Goal: Complete application form

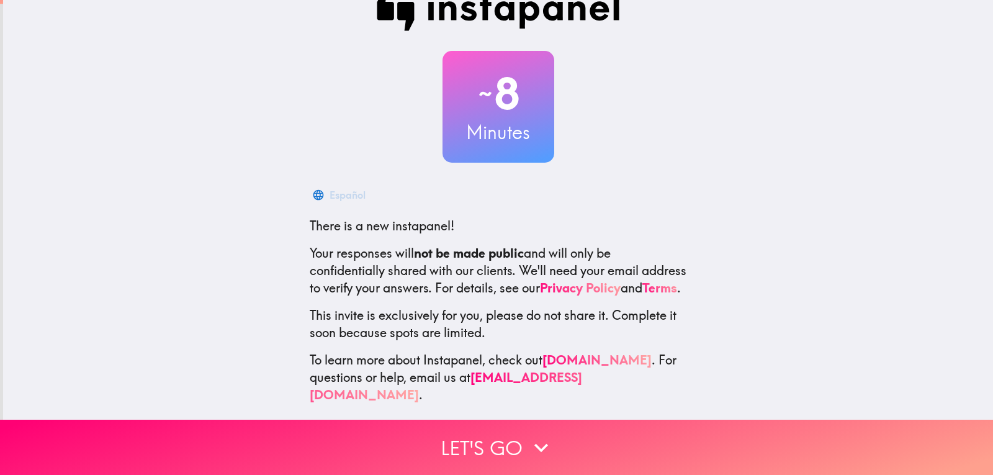
scroll to position [43, 0]
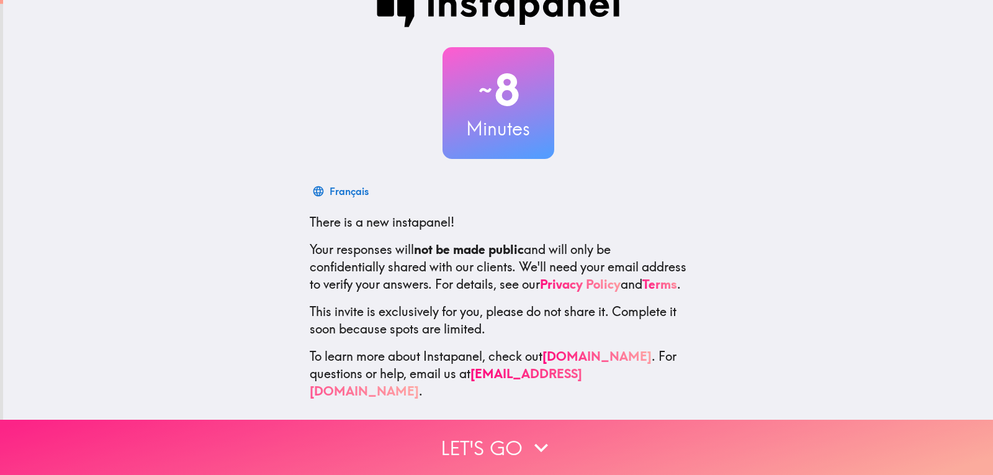
click at [469, 434] on button "Let's go" at bounding box center [496, 447] width 993 height 55
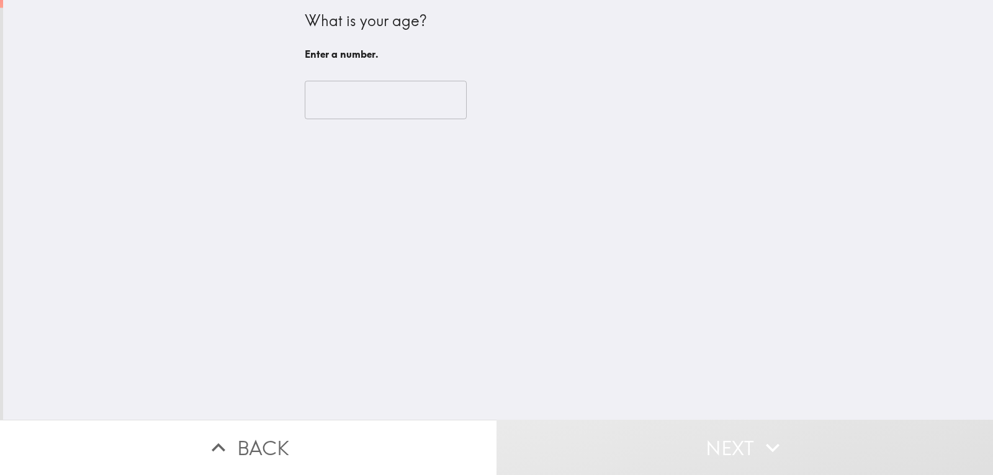
click at [349, 100] on input "number" at bounding box center [386, 100] width 162 height 38
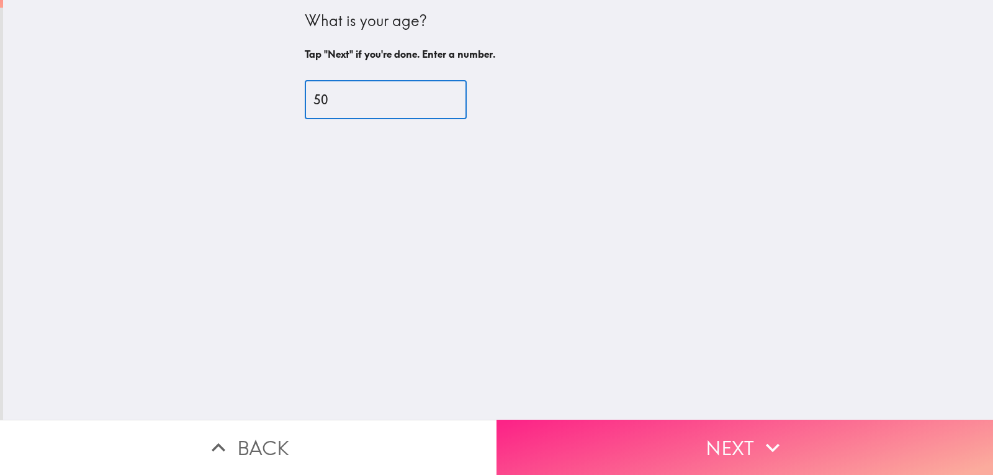
type input "50"
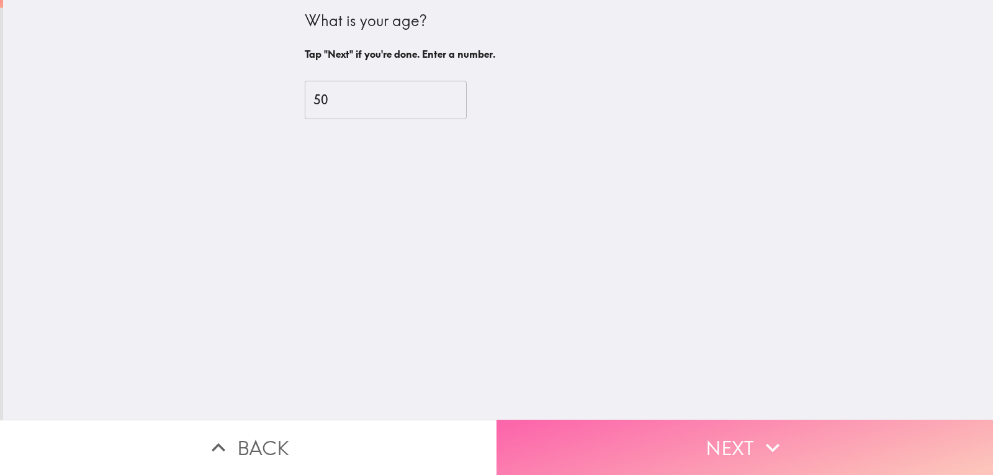
click at [672, 436] on button "Next" at bounding box center [745, 447] width 497 height 55
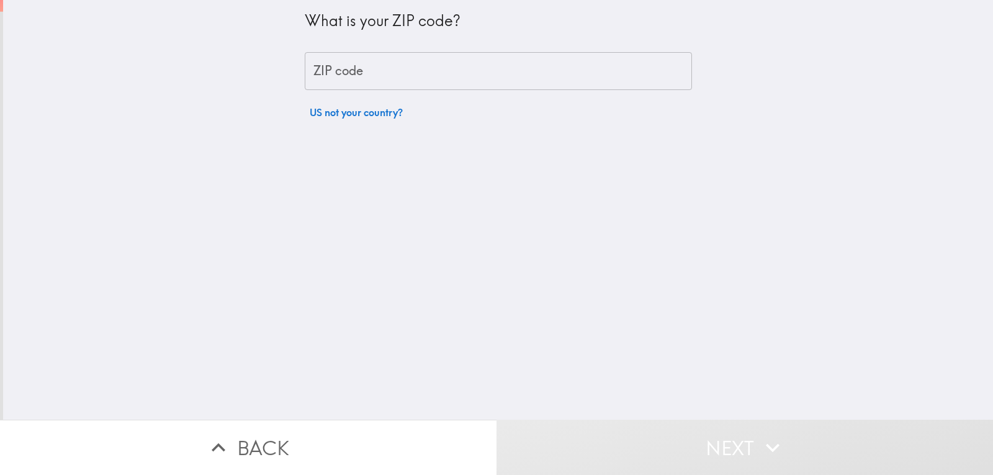
click at [385, 65] on input "ZIP code" at bounding box center [498, 71] width 387 height 38
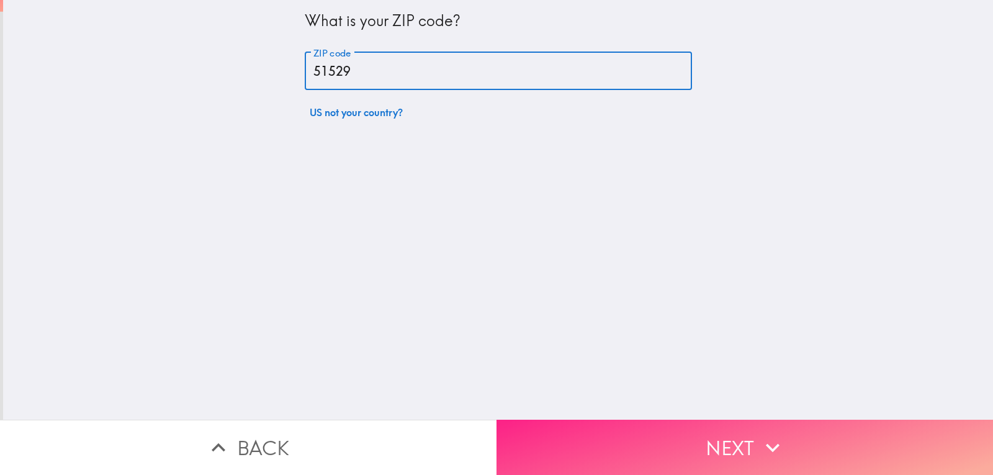
type input "51529"
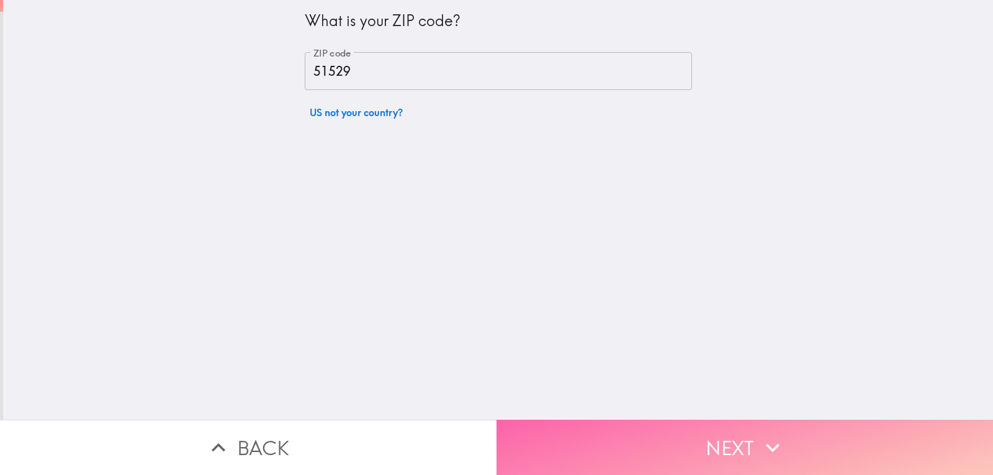
click at [654, 444] on button "Next" at bounding box center [745, 447] width 497 height 55
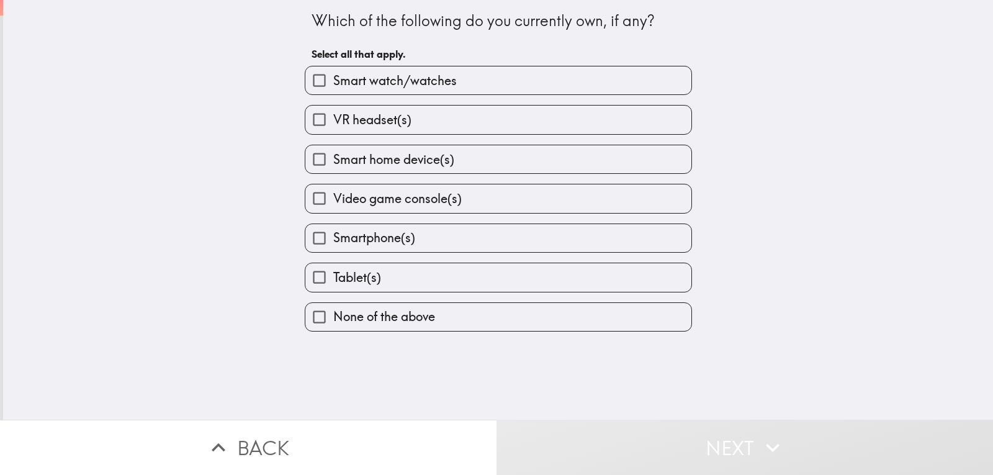
click at [334, 276] on span "Tablet(s)" at bounding box center [357, 277] width 48 height 17
click at [333, 276] on input "Tablet(s)" at bounding box center [319, 277] width 28 height 28
checkbox input "true"
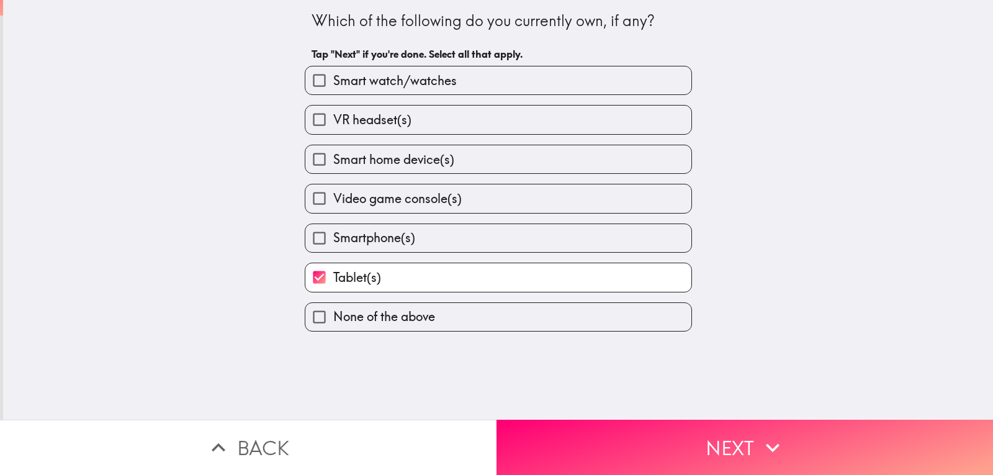
click at [354, 231] on span "Smartphone(s)" at bounding box center [374, 237] width 82 height 17
click at [333, 231] on input "Smartphone(s)" at bounding box center [319, 238] width 28 height 28
checkbox input "true"
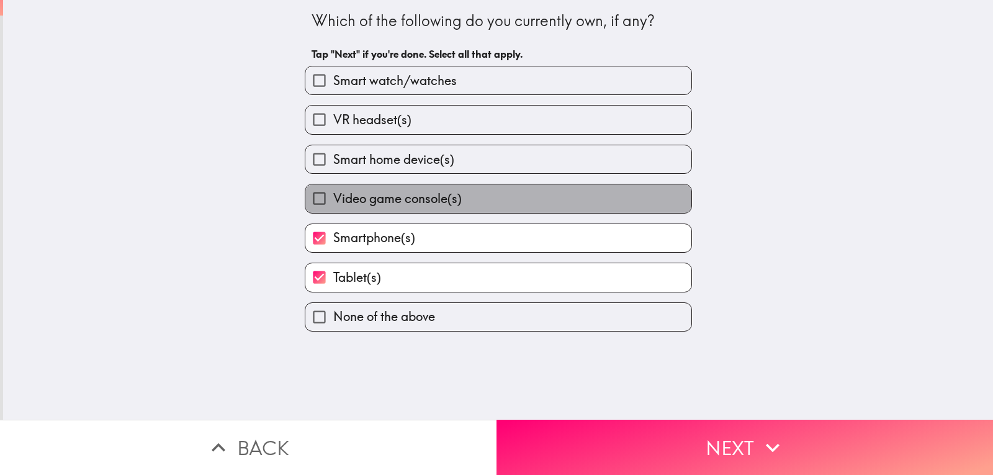
click at [366, 204] on span "Video game console(s)" at bounding box center [397, 198] width 128 height 17
click at [333, 204] on input "Video game console(s)" at bounding box center [319, 198] width 28 height 28
checkbox input "true"
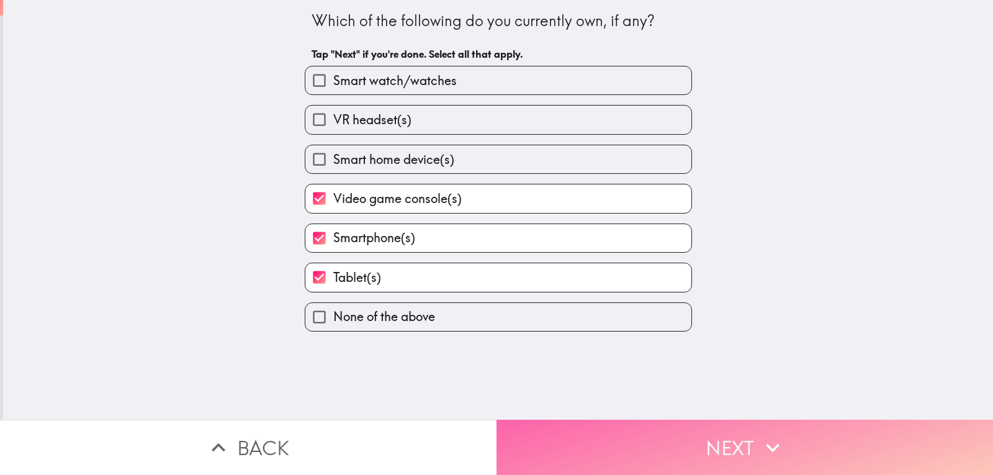
click at [697, 434] on button "Next" at bounding box center [745, 447] width 497 height 55
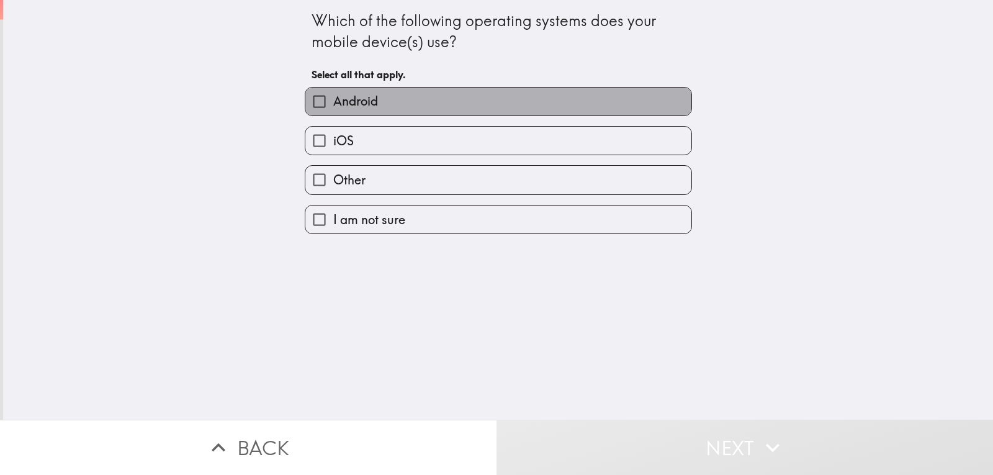
click at [367, 105] on span "Android" at bounding box center [355, 100] width 45 height 17
click at [333, 105] on input "Android" at bounding box center [319, 102] width 28 height 28
checkbox input "true"
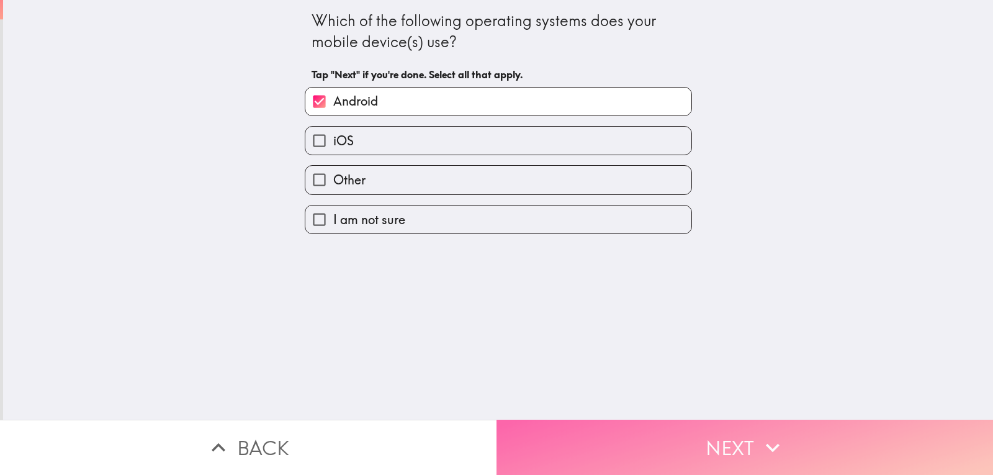
click at [665, 436] on button "Next" at bounding box center [745, 447] width 497 height 55
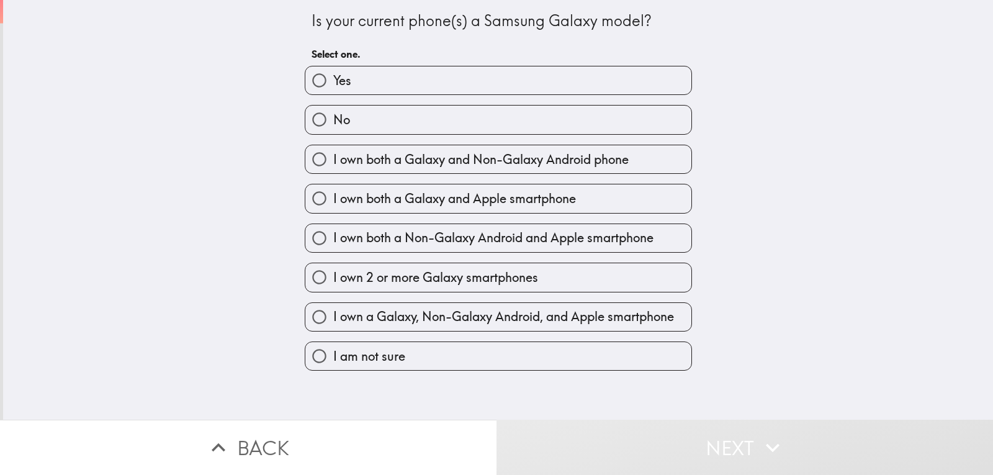
click at [376, 127] on label "No" at bounding box center [498, 120] width 386 height 28
click at [333, 127] on input "No" at bounding box center [319, 120] width 28 height 28
radio input "true"
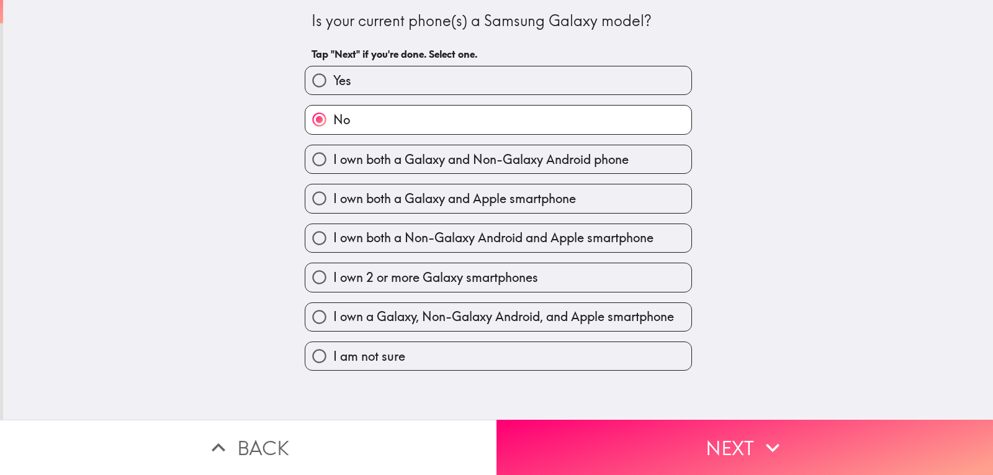
click at [658, 440] on button "Next" at bounding box center [745, 447] width 497 height 55
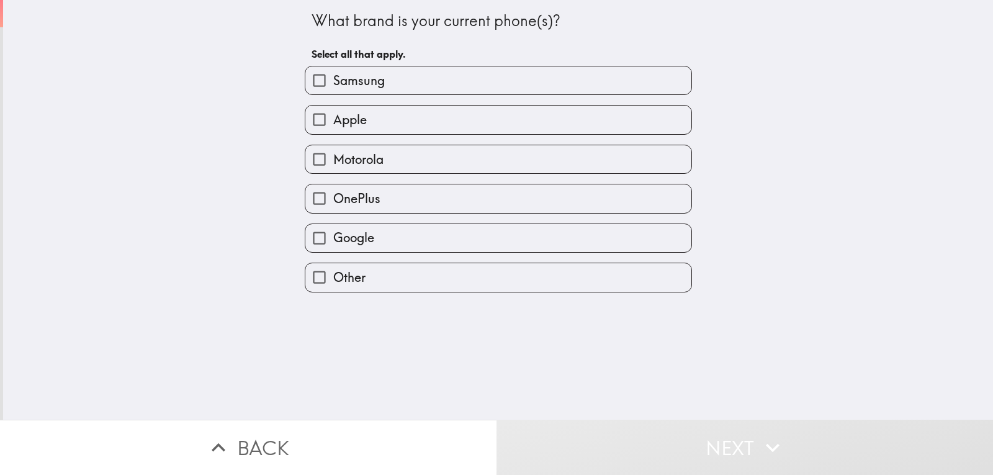
click at [379, 158] on label "Motorola" at bounding box center [498, 159] width 386 height 28
click at [333, 158] on input "Motorola" at bounding box center [319, 159] width 28 height 28
checkbox input "true"
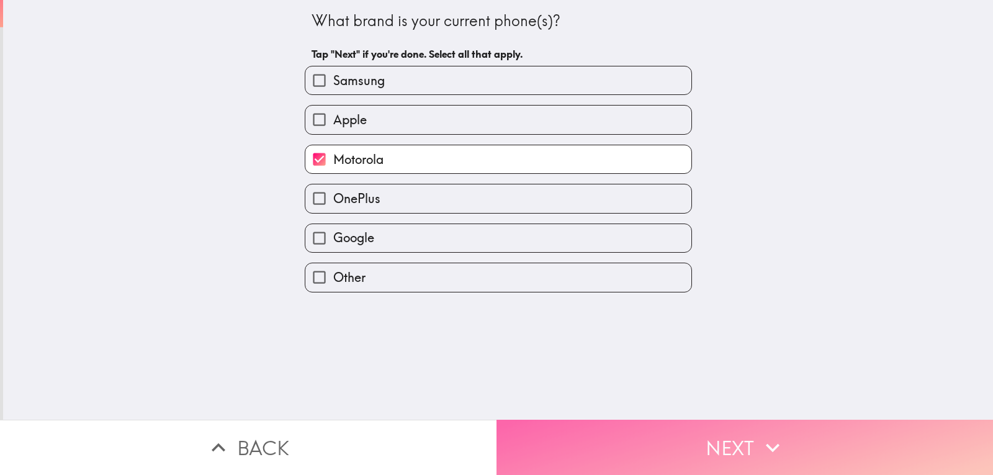
click at [673, 437] on button "Next" at bounding box center [745, 447] width 497 height 55
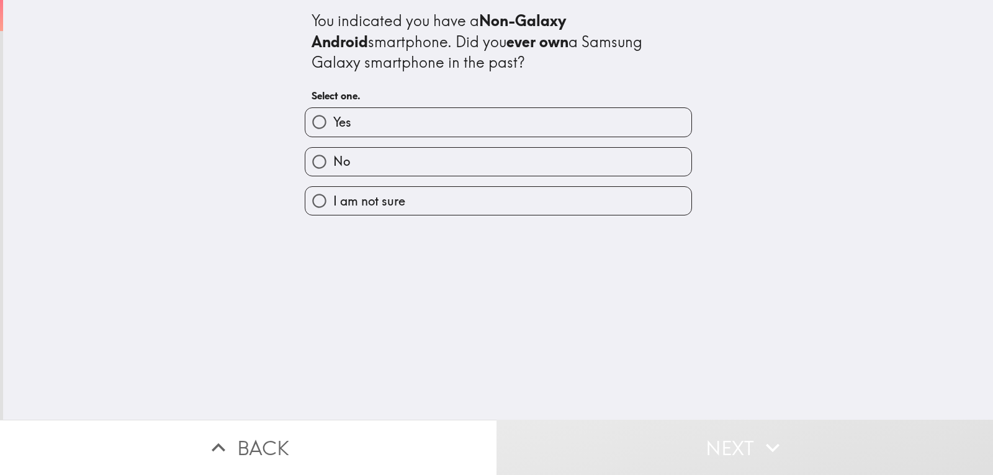
click at [401, 161] on label "No" at bounding box center [498, 162] width 386 height 28
click at [333, 161] on input "No" at bounding box center [319, 162] width 28 height 28
radio input "true"
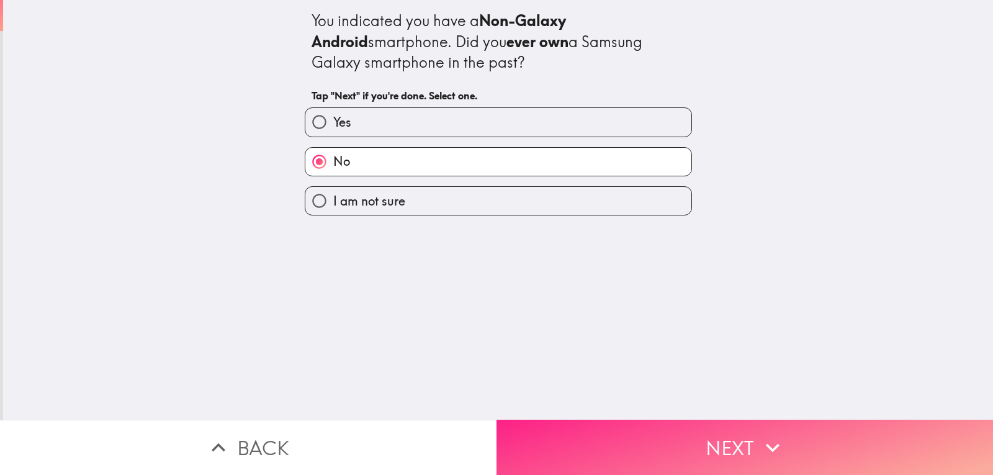
click at [678, 432] on button "Next" at bounding box center [745, 447] width 497 height 55
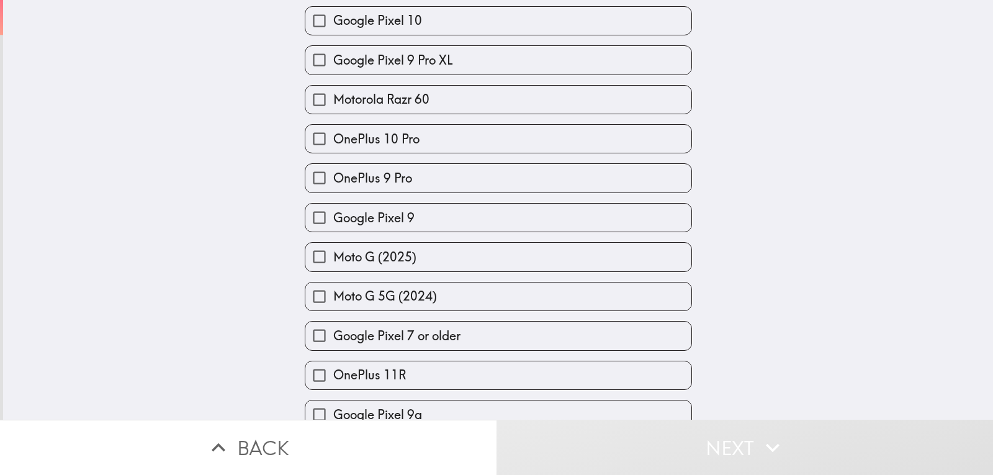
scroll to position [1055, 0]
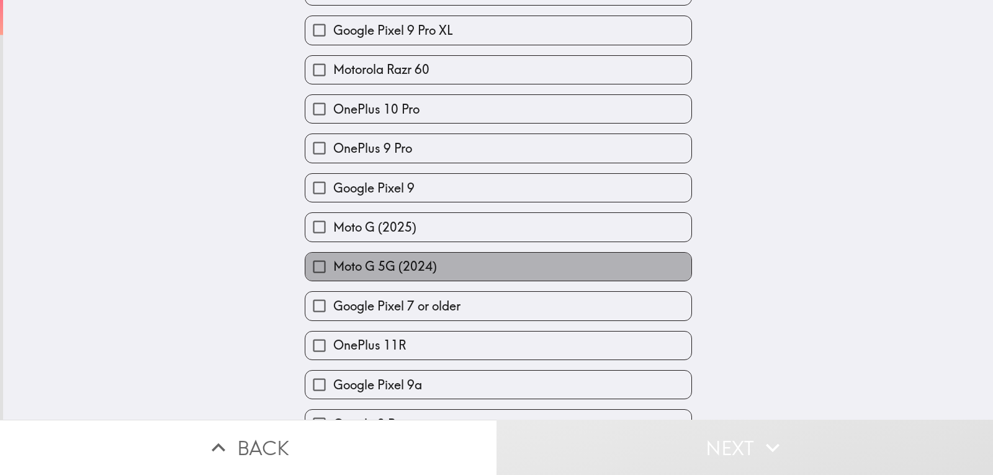
click at [412, 264] on span "Moto G 5G (2024)" at bounding box center [385, 266] width 104 height 17
click at [333, 264] on input "Moto G 5G (2024)" at bounding box center [319, 267] width 28 height 28
checkbox input "true"
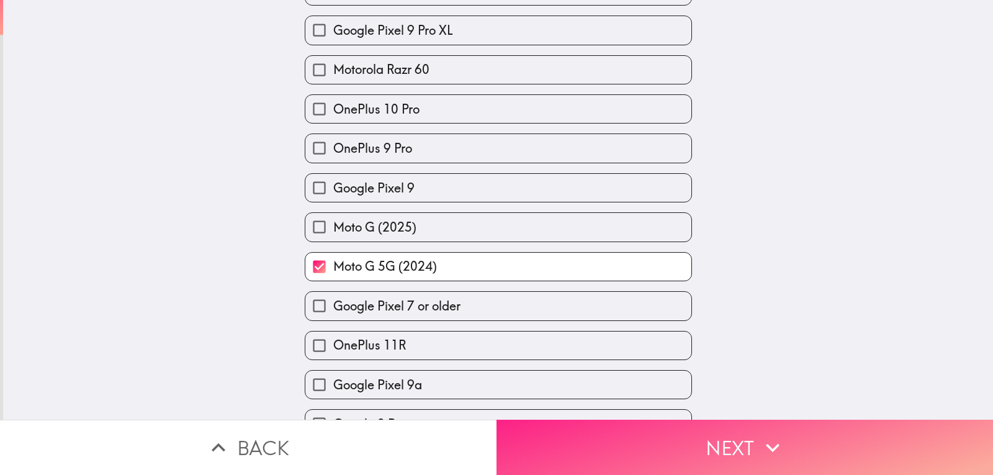
click at [704, 441] on button "Next" at bounding box center [745, 447] width 497 height 55
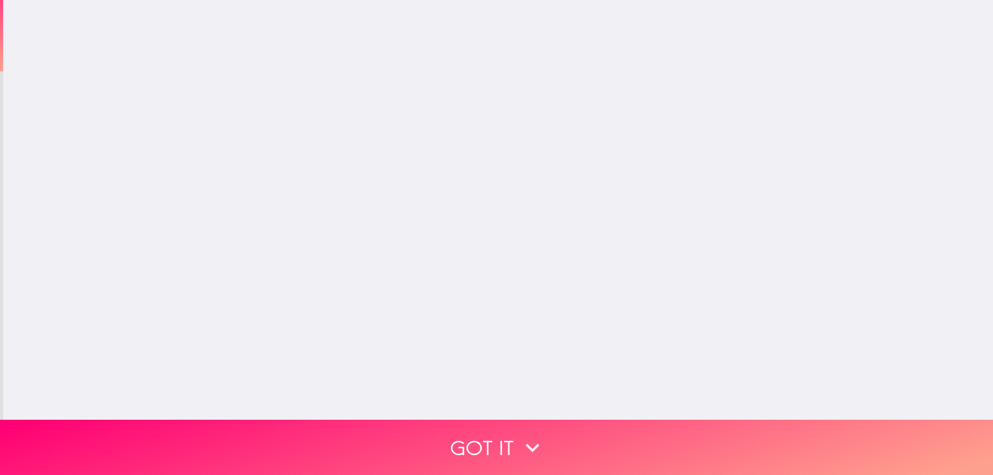
scroll to position [0, 0]
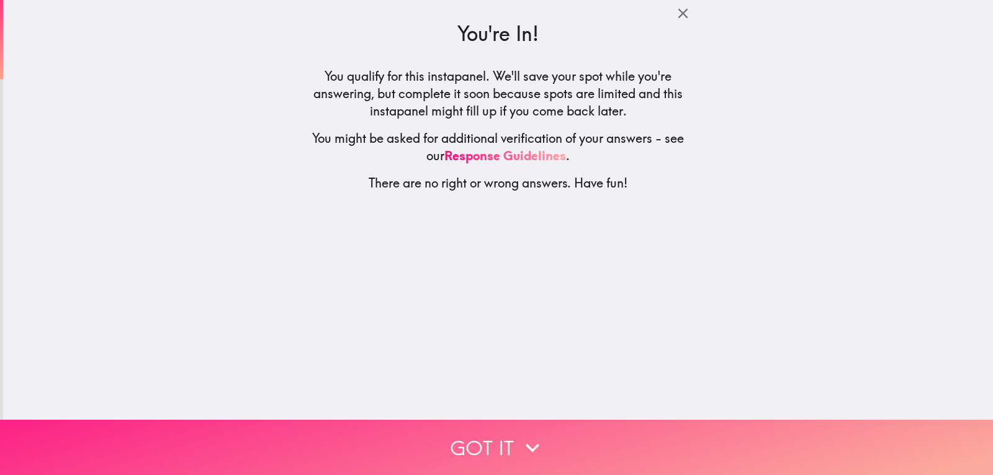
click at [467, 435] on button "Got it" at bounding box center [496, 447] width 993 height 55
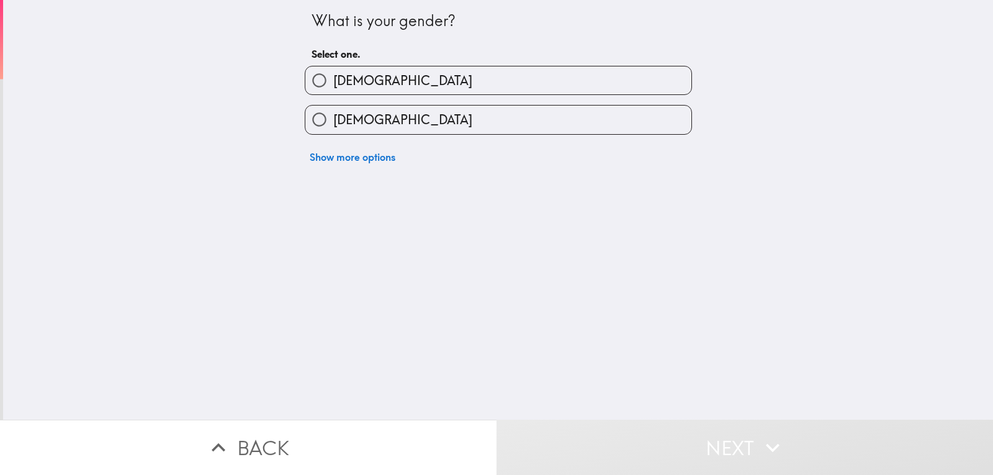
click at [415, 79] on label "[DEMOGRAPHIC_DATA]" at bounding box center [498, 80] width 386 height 28
click at [333, 79] on input "[DEMOGRAPHIC_DATA]" at bounding box center [319, 80] width 28 height 28
radio input "true"
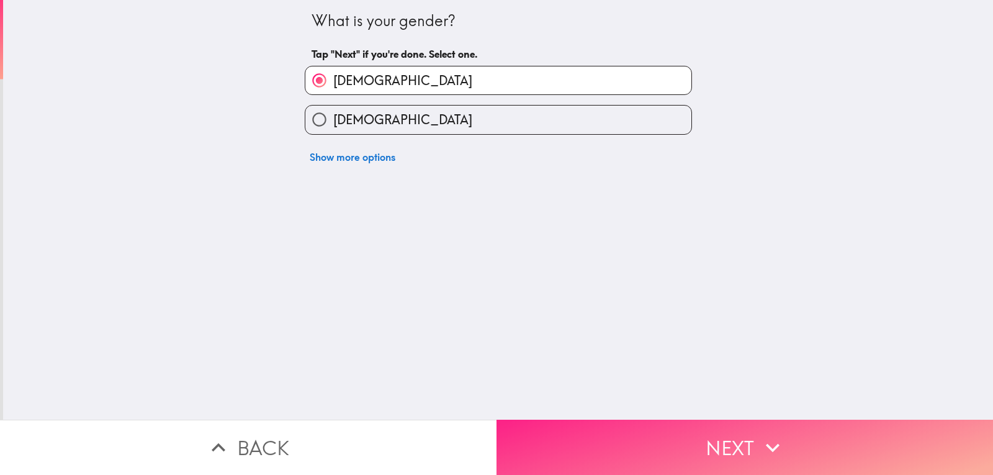
click at [672, 421] on button "Next" at bounding box center [745, 447] width 497 height 55
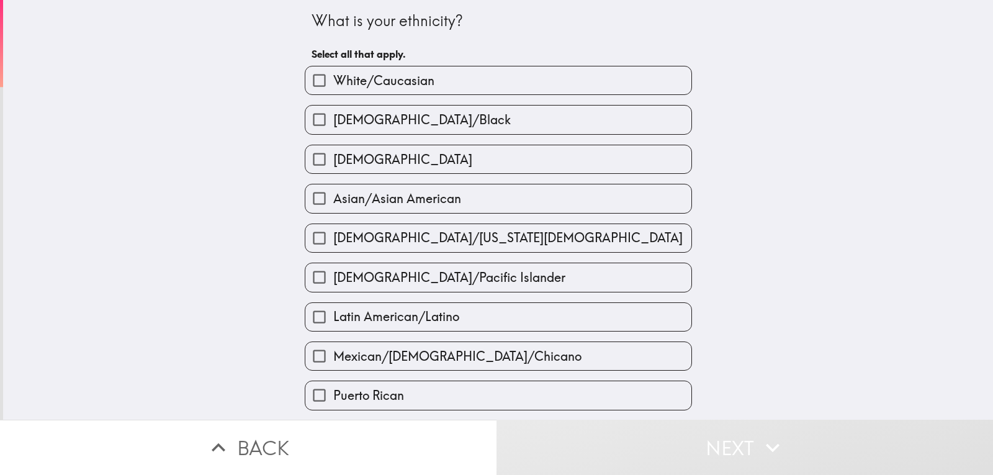
click at [386, 80] on span "White/Caucasian" at bounding box center [383, 80] width 101 height 17
click at [333, 80] on input "White/Caucasian" at bounding box center [319, 80] width 28 height 28
checkbox input "true"
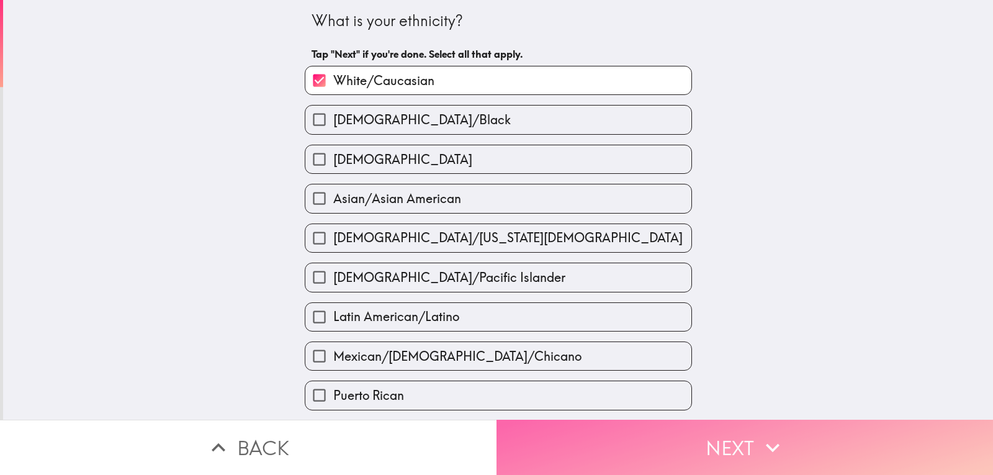
click at [637, 426] on button "Next" at bounding box center [745, 447] width 497 height 55
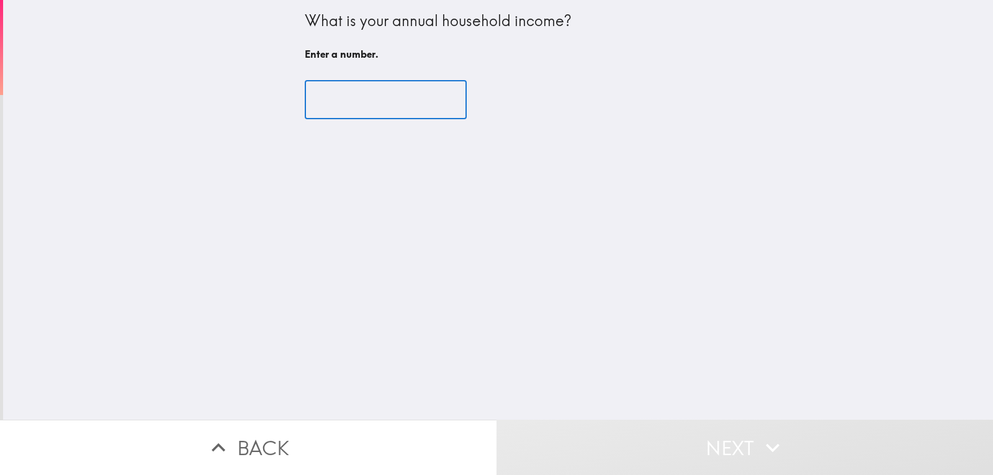
click at [369, 101] on input "number" at bounding box center [386, 100] width 162 height 38
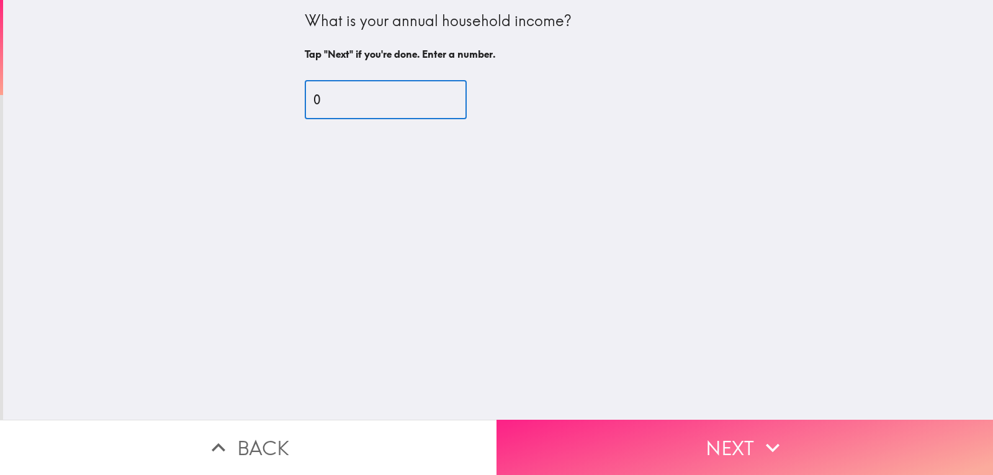
type input "0"
click at [670, 424] on button "Next" at bounding box center [745, 447] width 497 height 55
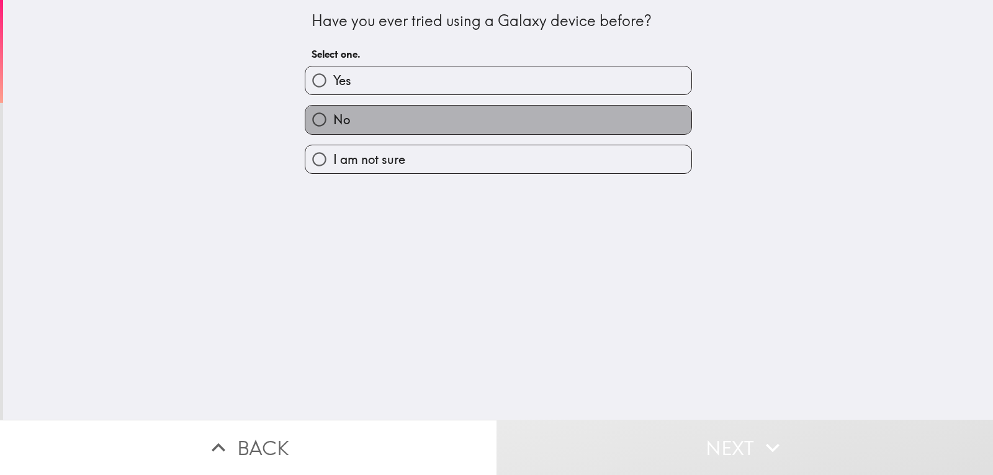
click at [417, 125] on label "No" at bounding box center [498, 120] width 386 height 28
click at [333, 125] on input "No" at bounding box center [319, 120] width 28 height 28
radio input "true"
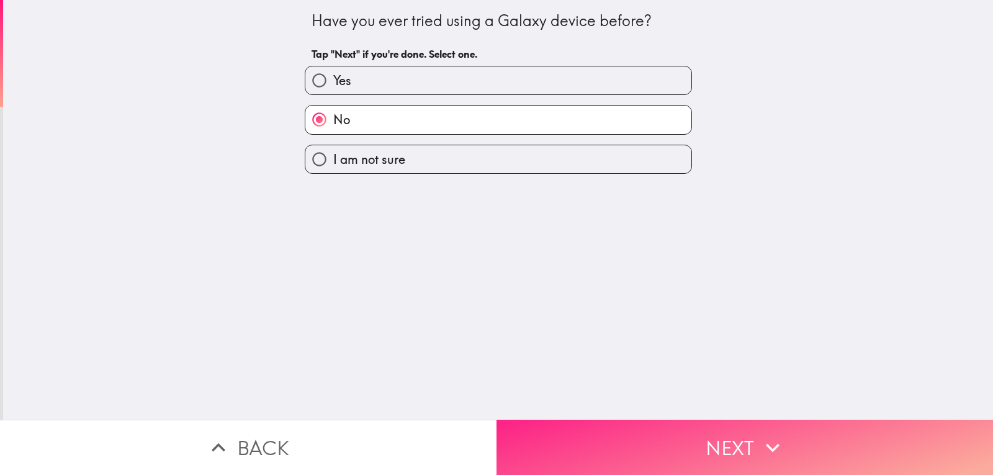
click at [677, 434] on button "Next" at bounding box center [745, 447] width 497 height 55
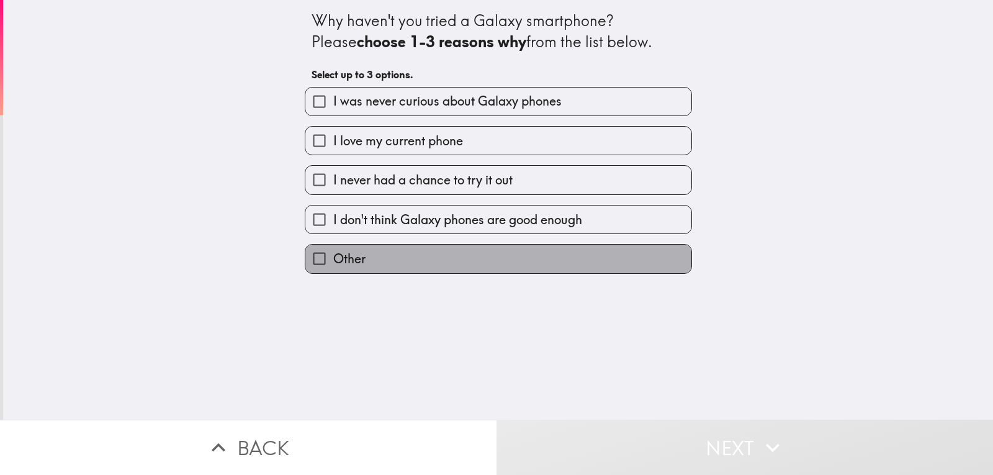
click at [413, 254] on label "Other" at bounding box center [498, 259] width 386 height 28
click at [333, 254] on input "Other" at bounding box center [319, 259] width 28 height 28
checkbox input "true"
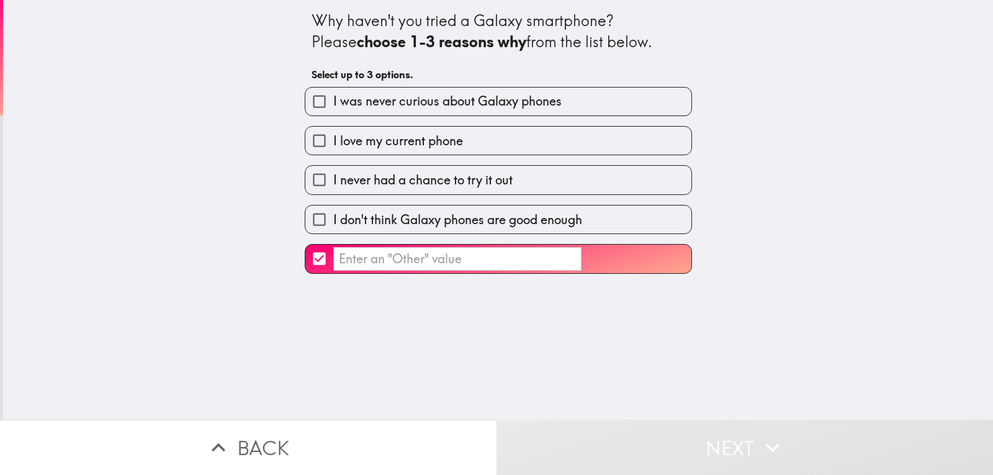
click at [434, 264] on input "​" at bounding box center [457, 259] width 248 height 24
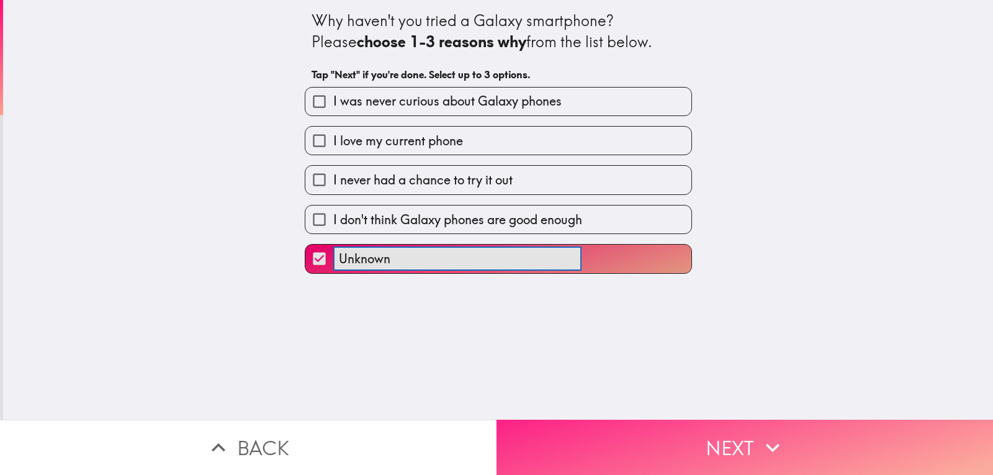
type input "Unknown"
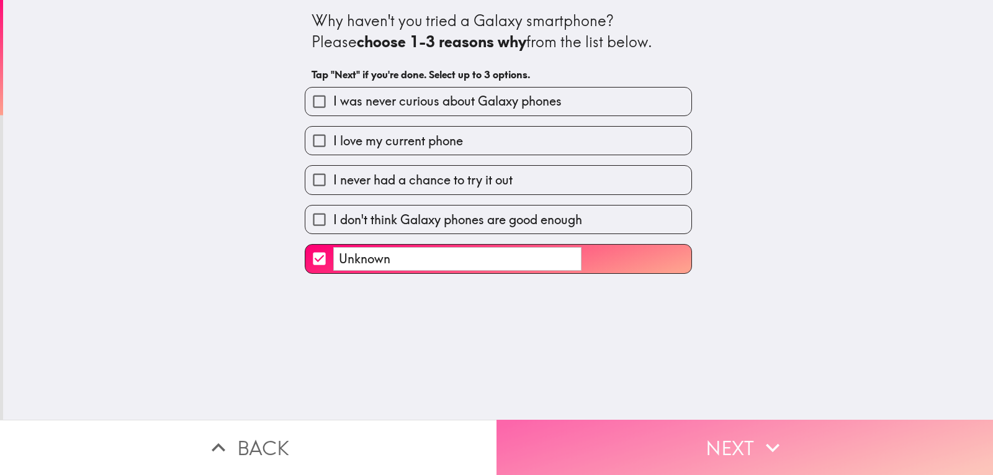
click at [723, 438] on button "Next" at bounding box center [745, 447] width 497 height 55
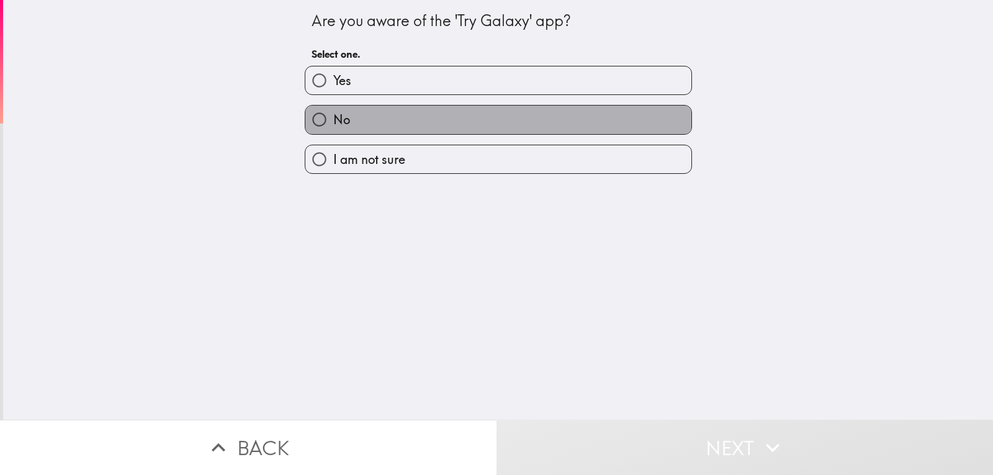
click at [379, 124] on label "No" at bounding box center [498, 120] width 386 height 28
click at [333, 124] on input "No" at bounding box center [319, 120] width 28 height 28
radio input "true"
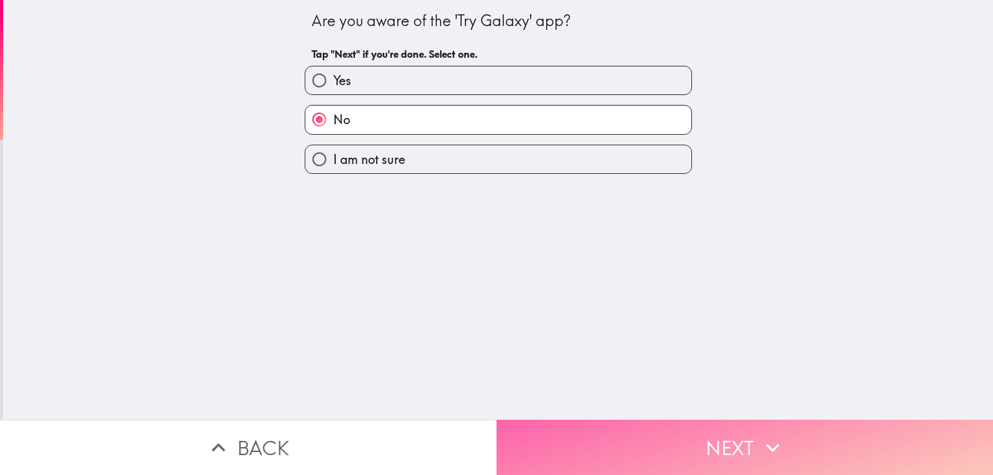
click at [678, 430] on button "Next" at bounding box center [745, 447] width 497 height 55
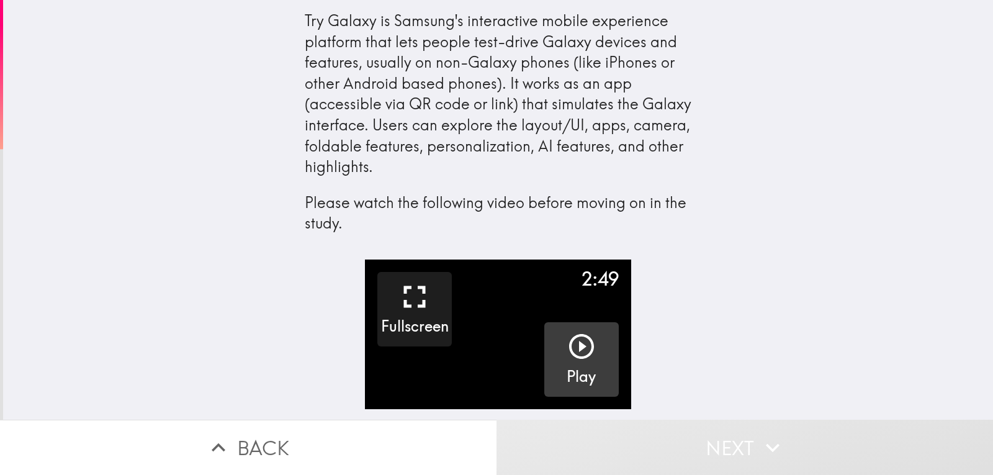
click at [570, 346] on icon "button" at bounding box center [581, 346] width 25 height 25
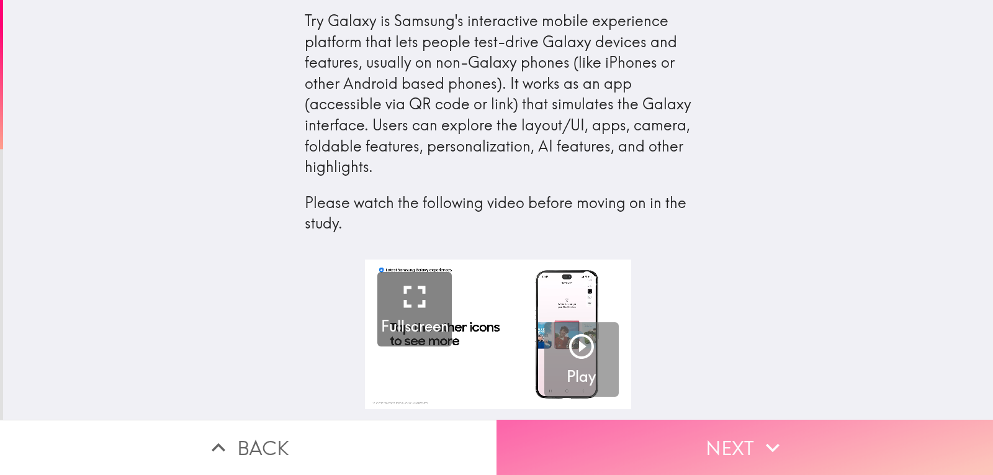
click at [721, 440] on button "Next" at bounding box center [745, 447] width 497 height 55
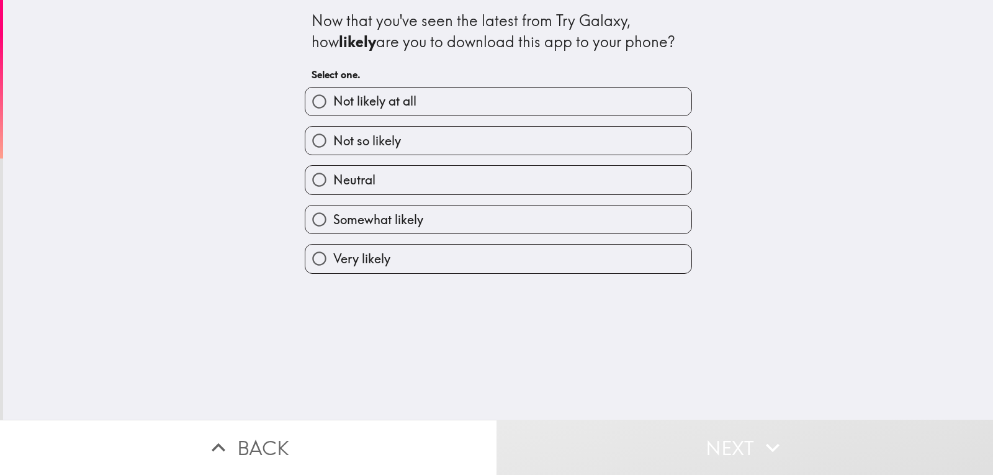
click at [356, 142] on span "Not so likely" at bounding box center [367, 140] width 68 height 17
click at [333, 142] on input "Not so likely" at bounding box center [319, 141] width 28 height 28
radio input "true"
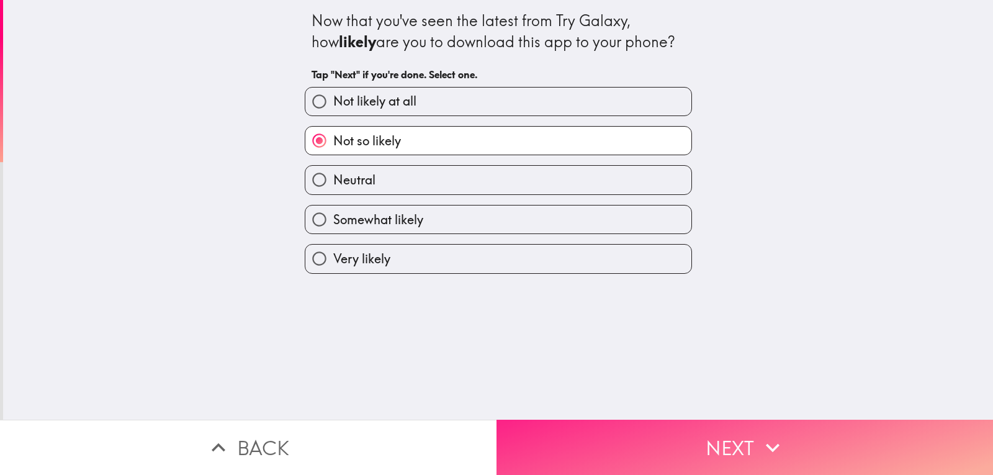
click at [664, 432] on button "Next" at bounding box center [745, 447] width 497 height 55
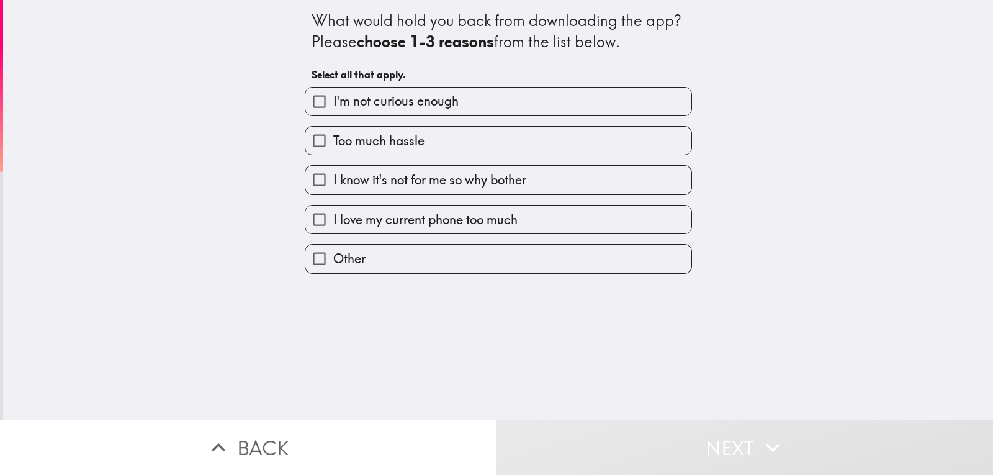
click at [359, 104] on span "I'm not curious enough" at bounding box center [395, 100] width 125 height 17
click at [333, 104] on input "I'm not curious enough" at bounding box center [319, 102] width 28 height 28
checkbox input "true"
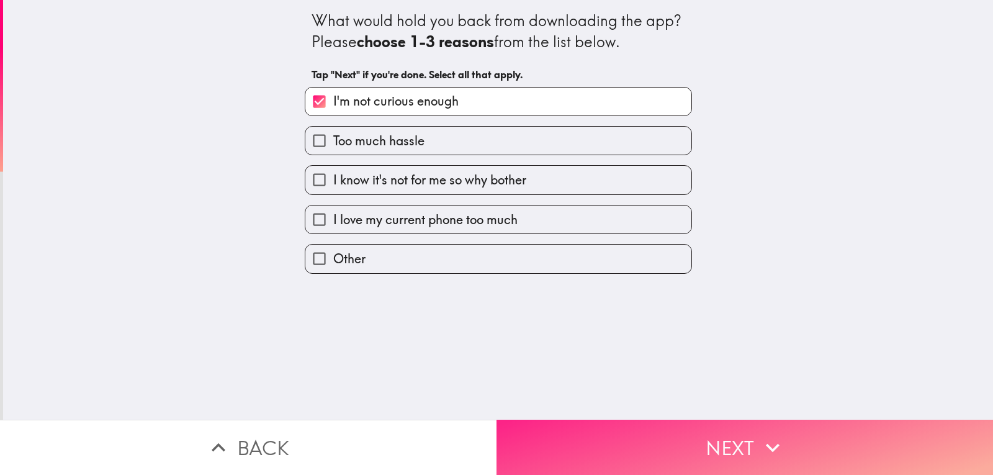
click at [726, 436] on button "Next" at bounding box center [745, 447] width 497 height 55
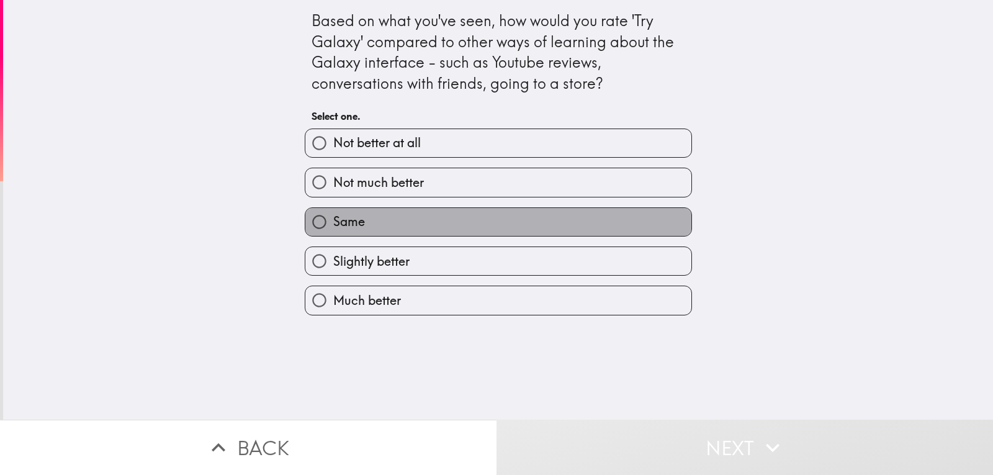
click at [415, 216] on label "Same" at bounding box center [498, 222] width 386 height 28
click at [333, 216] on input "Same" at bounding box center [319, 222] width 28 height 28
radio input "true"
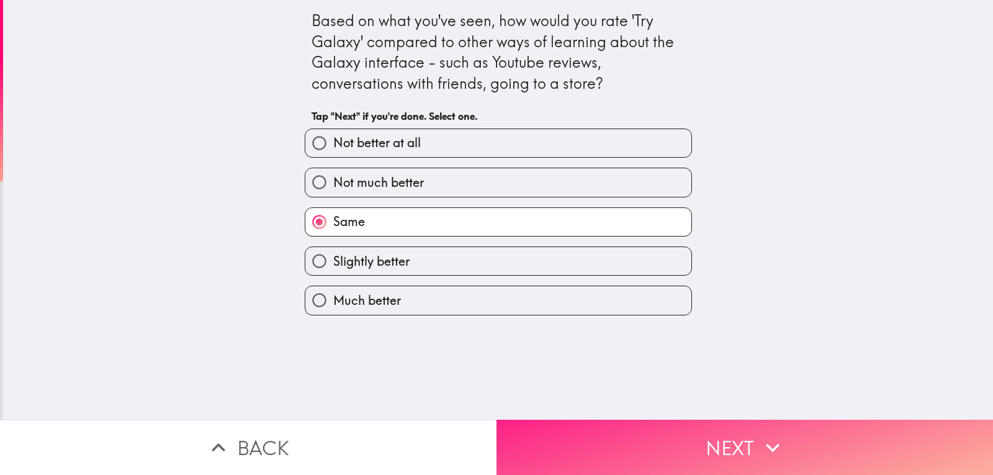
click at [687, 430] on button "Next" at bounding box center [745, 447] width 497 height 55
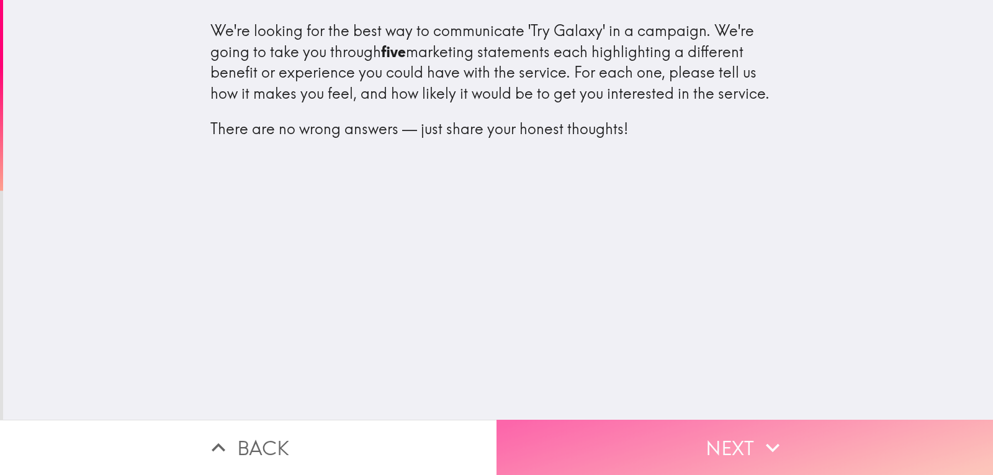
click at [710, 435] on button "Next" at bounding box center [745, 447] width 497 height 55
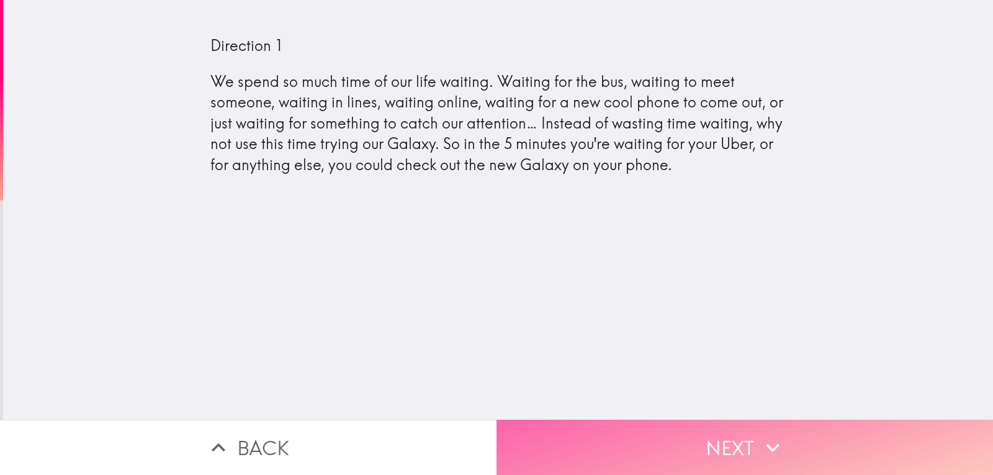
click at [717, 436] on button "Next" at bounding box center [745, 447] width 497 height 55
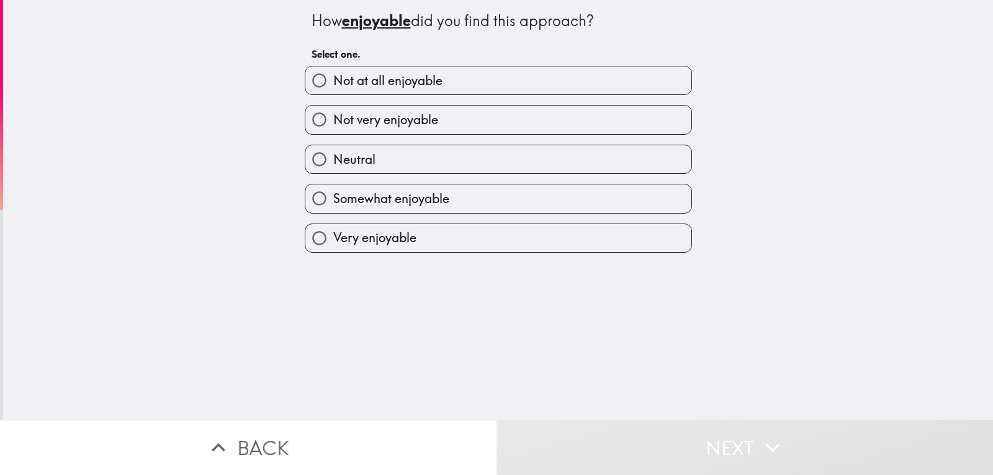
click at [404, 156] on label "Neutral" at bounding box center [498, 159] width 386 height 28
click at [333, 156] on input "Neutral" at bounding box center [319, 159] width 28 height 28
radio input "true"
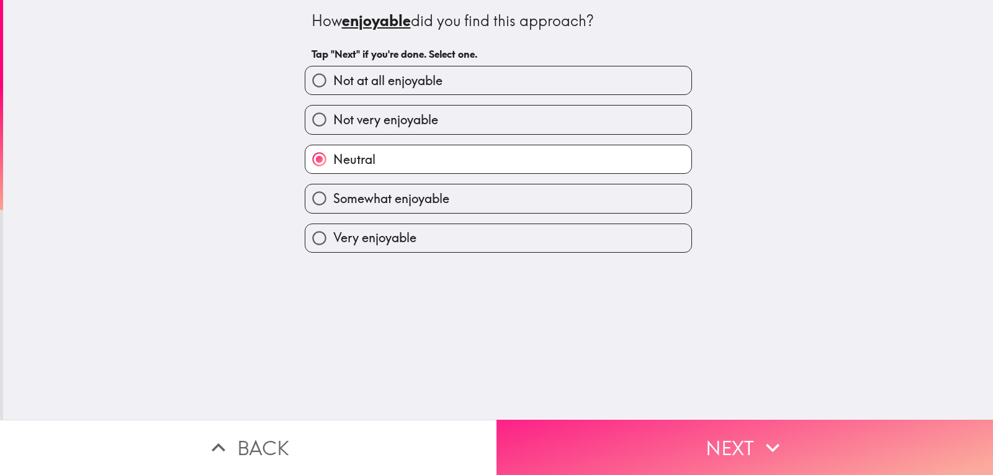
click at [692, 429] on button "Next" at bounding box center [745, 447] width 497 height 55
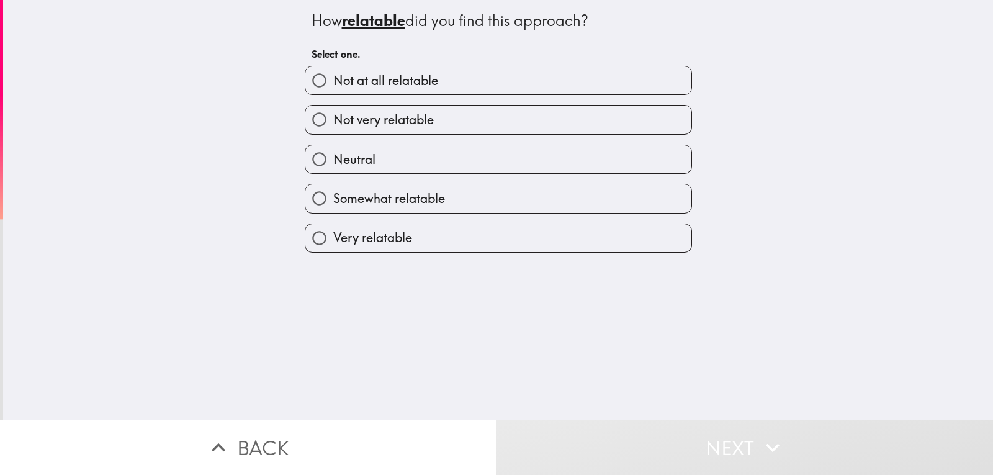
click at [419, 159] on label "Neutral" at bounding box center [498, 159] width 386 height 28
click at [333, 159] on input "Neutral" at bounding box center [319, 159] width 28 height 28
radio input "true"
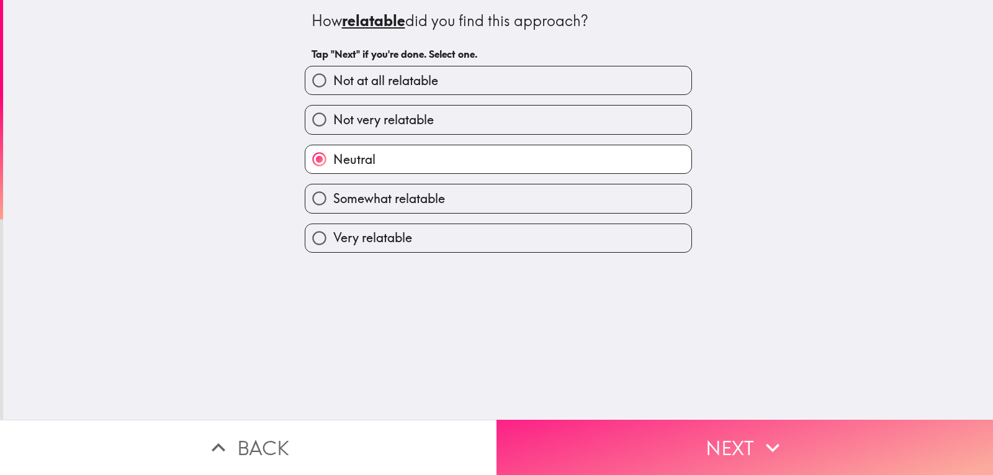
click at [705, 435] on button "Next" at bounding box center [745, 447] width 497 height 55
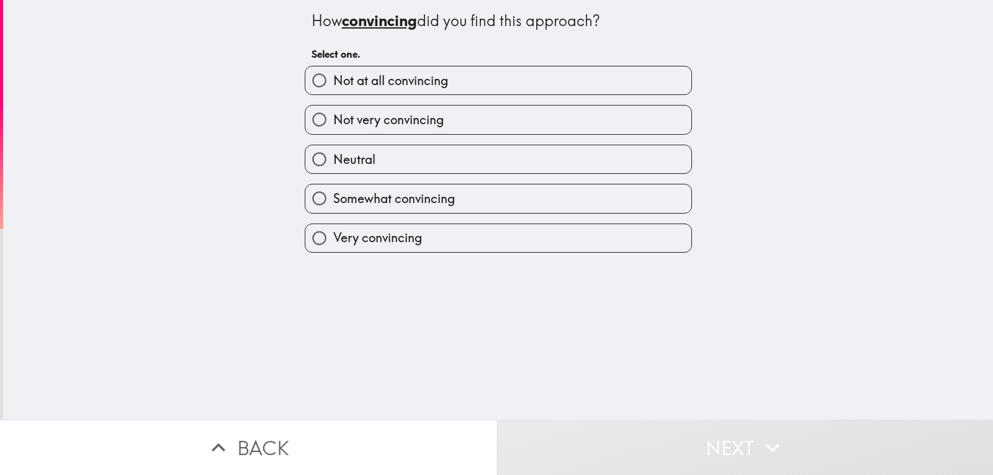
click at [415, 125] on span "Not very convincing" at bounding box center [388, 119] width 110 height 17
click at [333, 125] on input "Not very convincing" at bounding box center [319, 120] width 28 height 28
radio input "true"
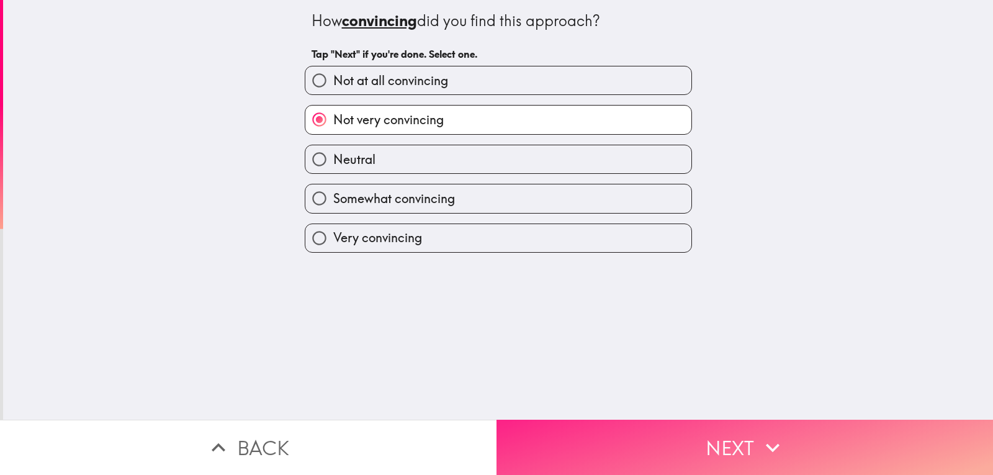
click at [700, 434] on button "Next" at bounding box center [745, 447] width 497 height 55
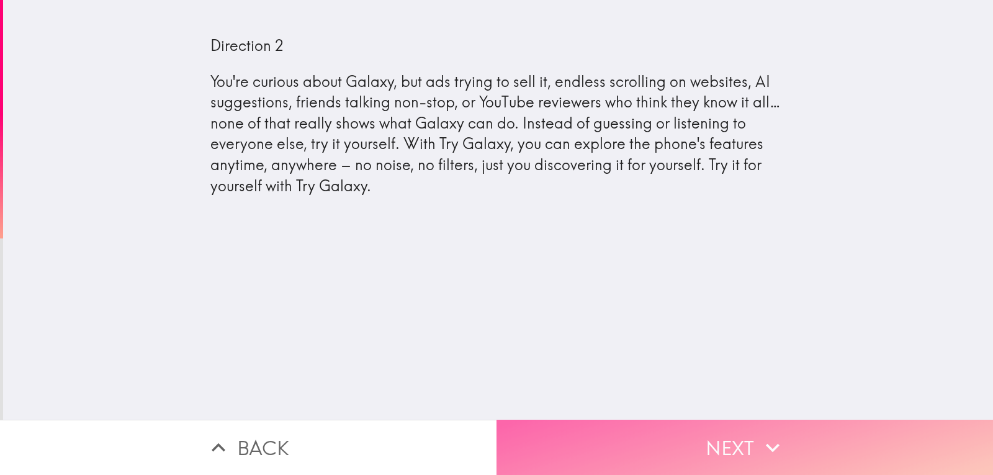
click at [723, 431] on button "Next" at bounding box center [745, 447] width 497 height 55
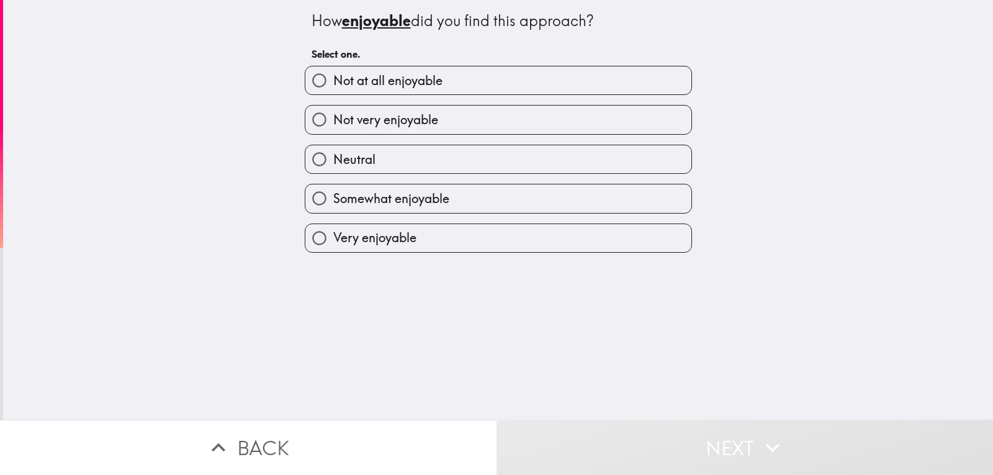
click at [469, 161] on label "Neutral" at bounding box center [498, 159] width 386 height 28
click at [333, 161] on input "Neutral" at bounding box center [319, 159] width 28 height 28
radio input "true"
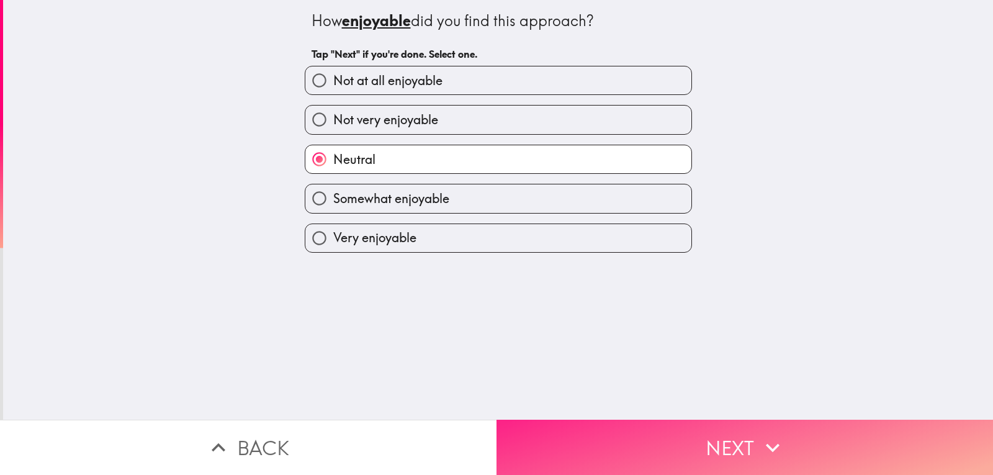
click at [688, 435] on button "Next" at bounding box center [745, 447] width 497 height 55
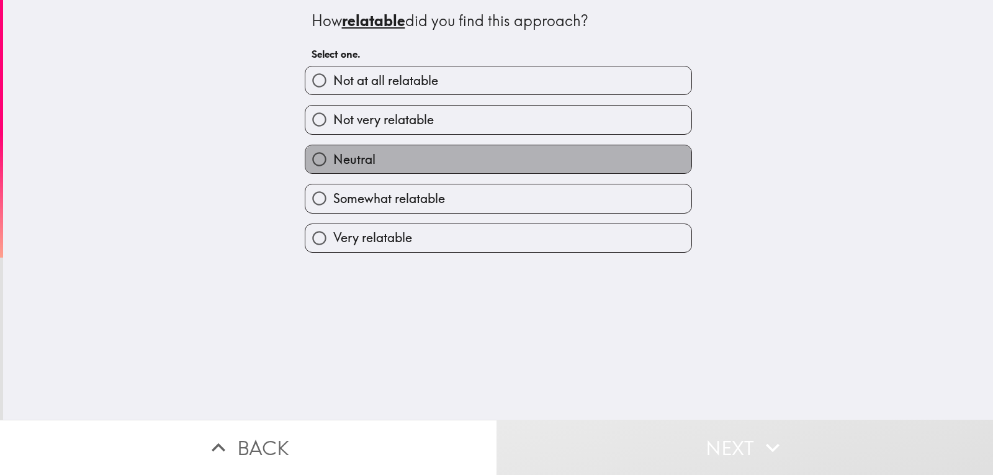
click at [420, 161] on label "Neutral" at bounding box center [498, 159] width 386 height 28
click at [333, 161] on input "Neutral" at bounding box center [319, 159] width 28 height 28
radio input "true"
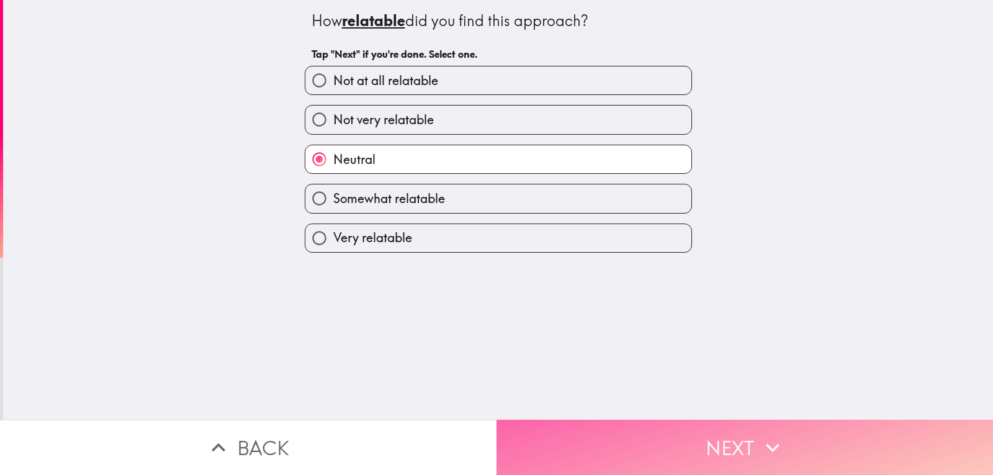
click at [678, 427] on button "Next" at bounding box center [745, 447] width 497 height 55
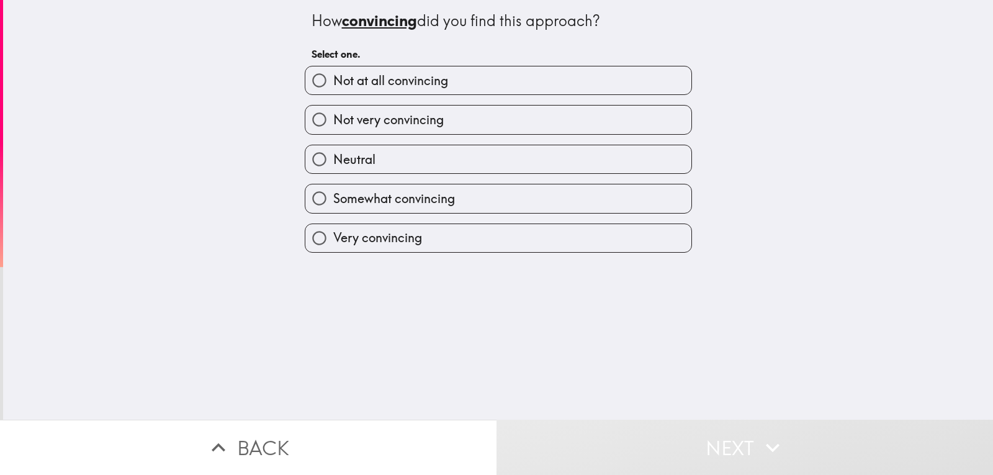
click at [435, 124] on label "Not very convincing" at bounding box center [498, 120] width 386 height 28
click at [333, 124] on input "Not very convincing" at bounding box center [319, 120] width 28 height 28
radio input "true"
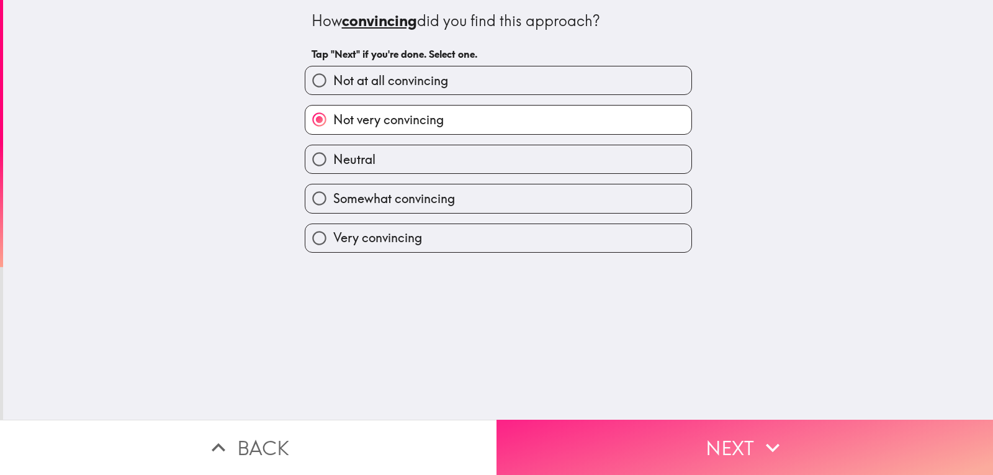
click at [686, 429] on button "Next" at bounding box center [745, 447] width 497 height 55
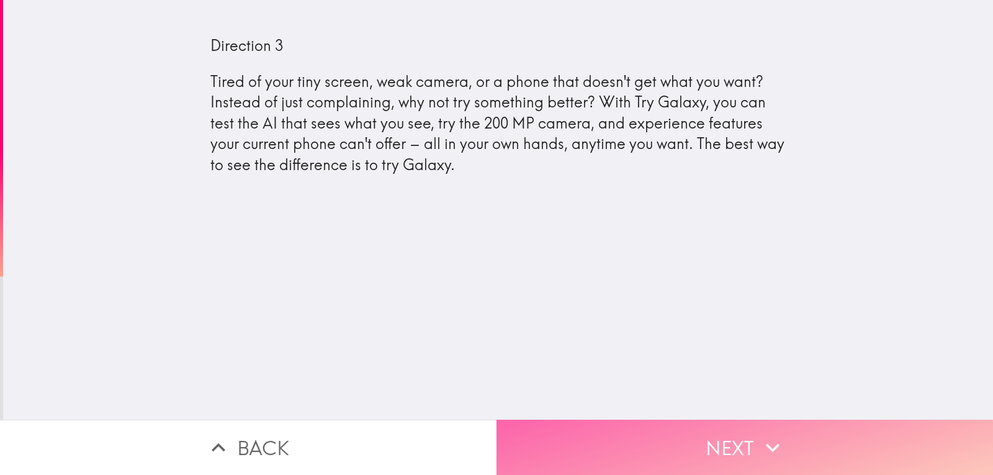
click at [721, 439] on button "Next" at bounding box center [745, 447] width 497 height 55
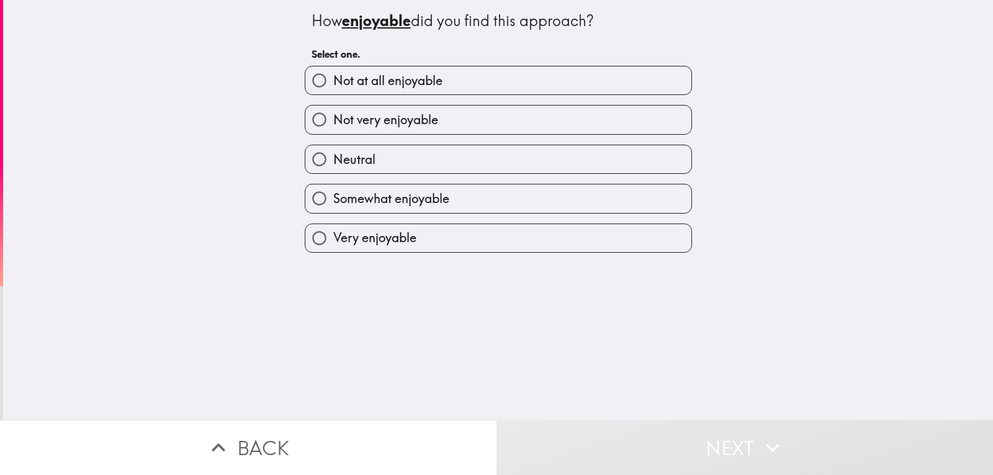
click at [397, 166] on label "Neutral" at bounding box center [498, 159] width 386 height 28
click at [333, 166] on input "Neutral" at bounding box center [319, 159] width 28 height 28
radio input "true"
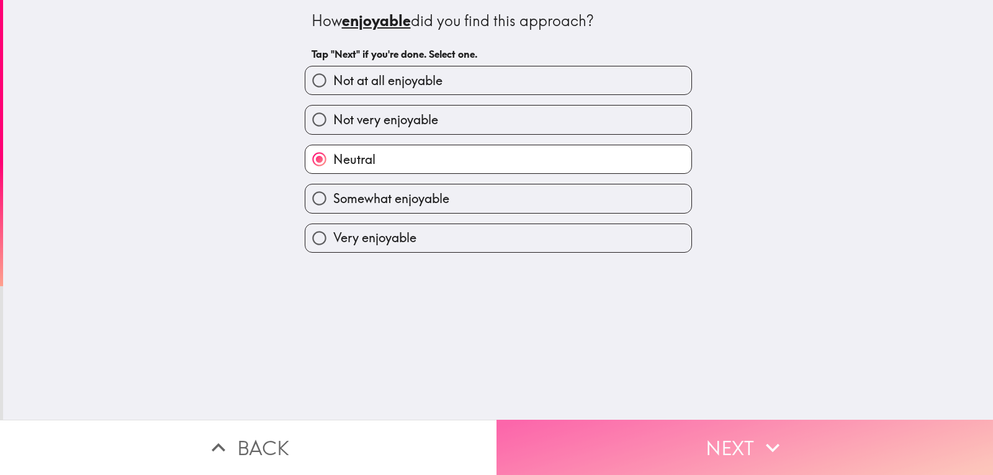
click at [683, 436] on button "Next" at bounding box center [745, 447] width 497 height 55
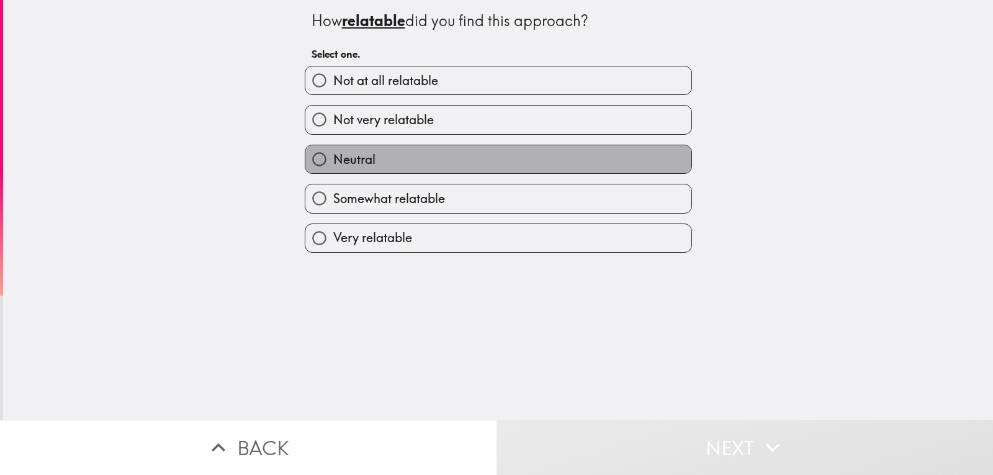
click at [434, 160] on label "Neutral" at bounding box center [498, 159] width 386 height 28
click at [333, 160] on input "Neutral" at bounding box center [319, 159] width 28 height 28
radio input "true"
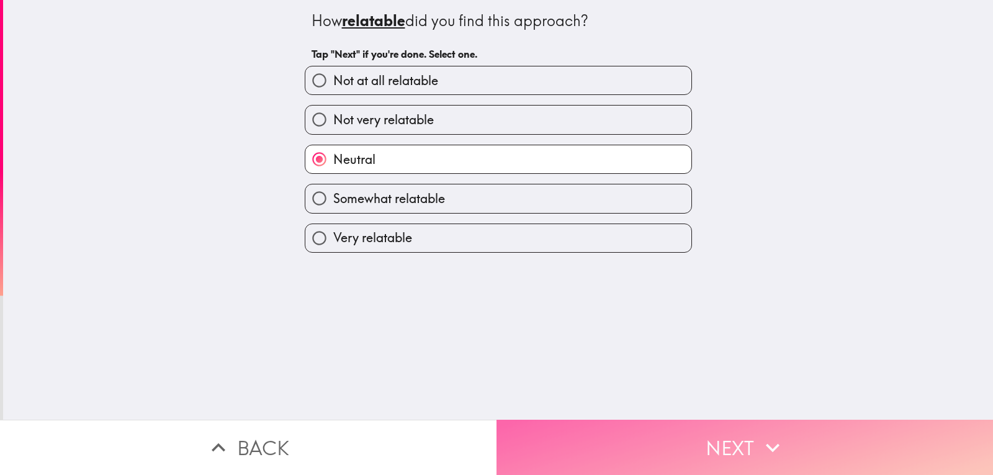
click at [668, 433] on button "Next" at bounding box center [745, 447] width 497 height 55
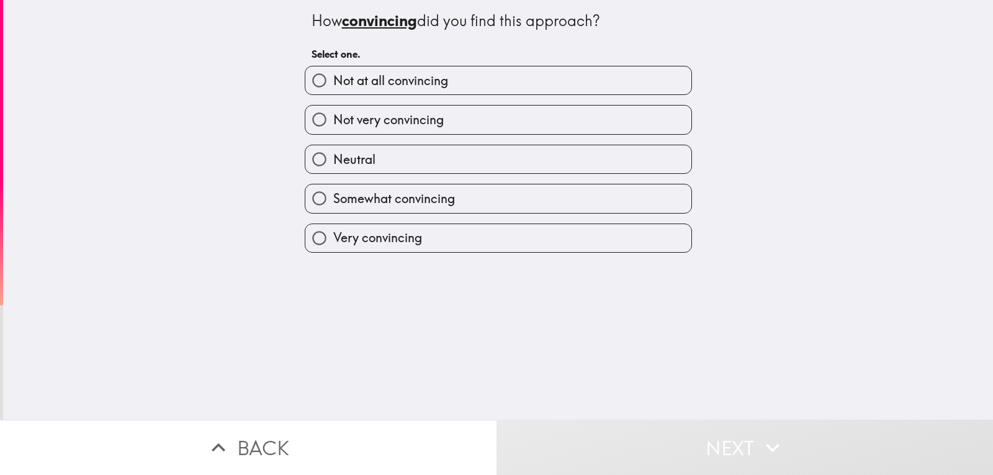
click at [381, 162] on label "Neutral" at bounding box center [498, 159] width 386 height 28
click at [333, 162] on input "Neutral" at bounding box center [319, 159] width 28 height 28
radio input "true"
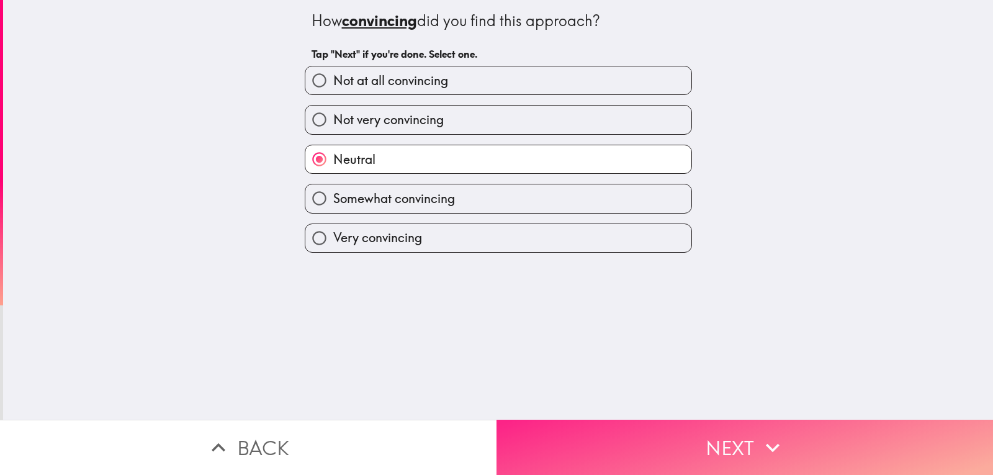
click at [680, 430] on button "Next" at bounding box center [745, 447] width 497 height 55
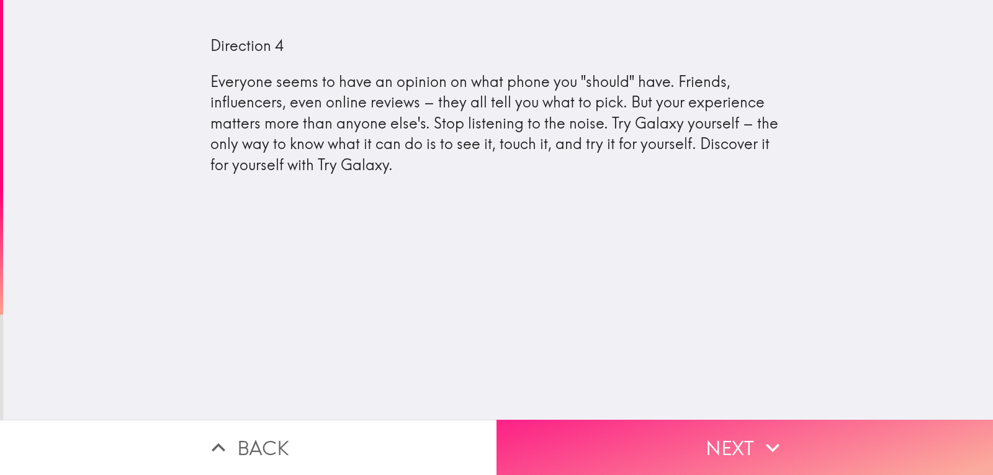
click at [693, 433] on button "Next" at bounding box center [745, 447] width 497 height 55
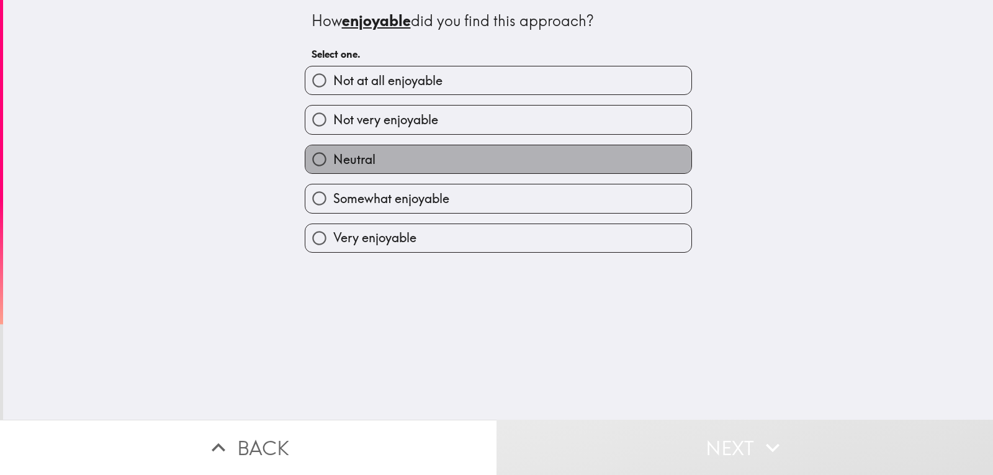
click at [402, 166] on label "Neutral" at bounding box center [498, 159] width 386 height 28
click at [333, 166] on input "Neutral" at bounding box center [319, 159] width 28 height 28
radio input "true"
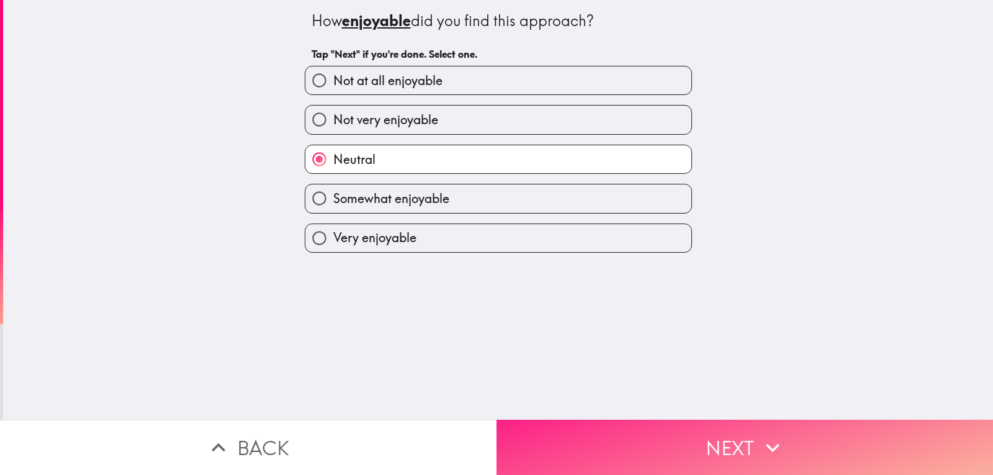
click at [667, 434] on button "Next" at bounding box center [745, 447] width 497 height 55
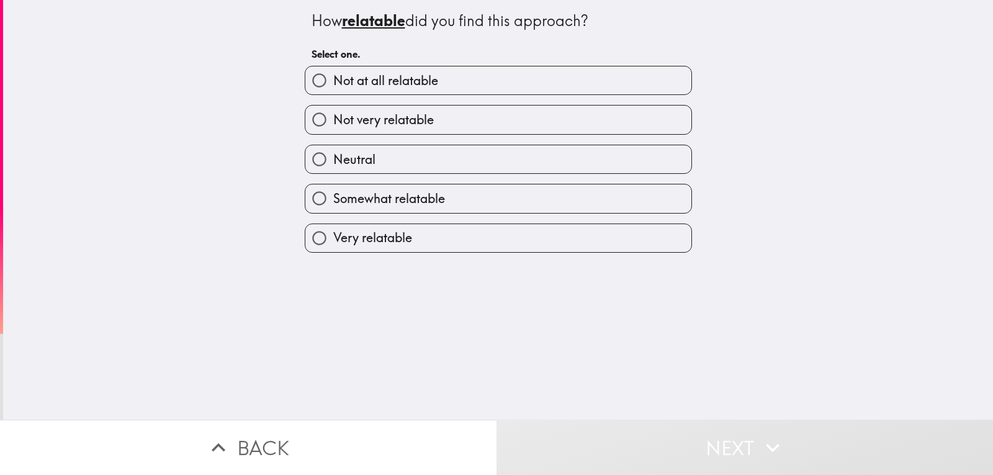
click at [418, 156] on label "Neutral" at bounding box center [498, 159] width 386 height 28
click at [333, 156] on input "Neutral" at bounding box center [319, 159] width 28 height 28
radio input "true"
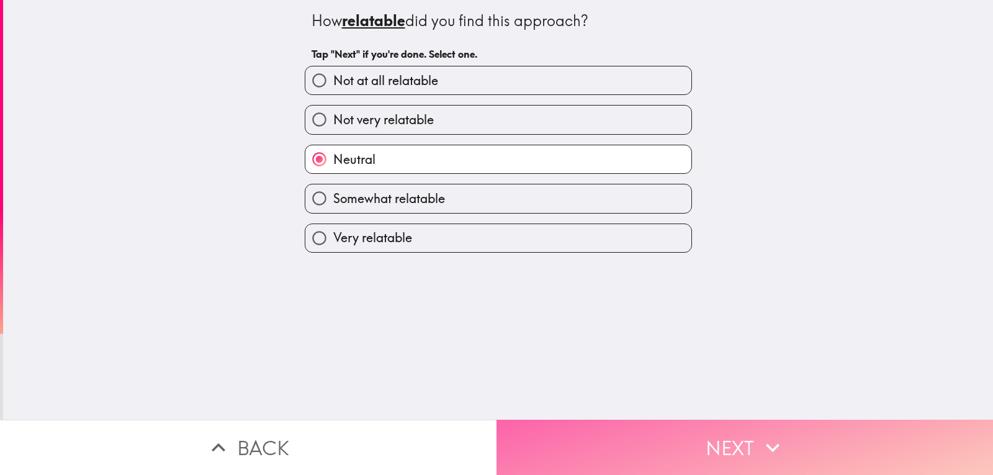
click at [658, 426] on button "Next" at bounding box center [745, 447] width 497 height 55
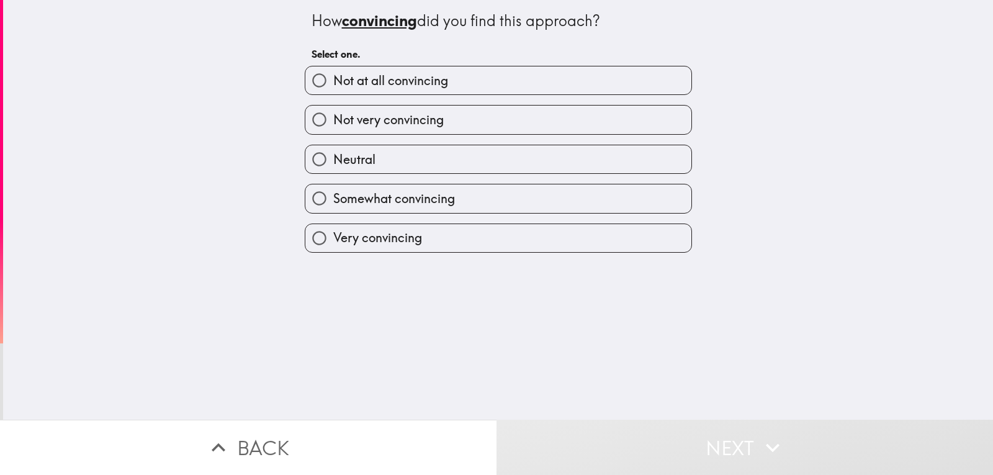
click at [411, 199] on span "Somewhat convincing" at bounding box center [394, 198] width 122 height 17
click at [333, 199] on input "Somewhat convincing" at bounding box center [319, 198] width 28 height 28
radio input "true"
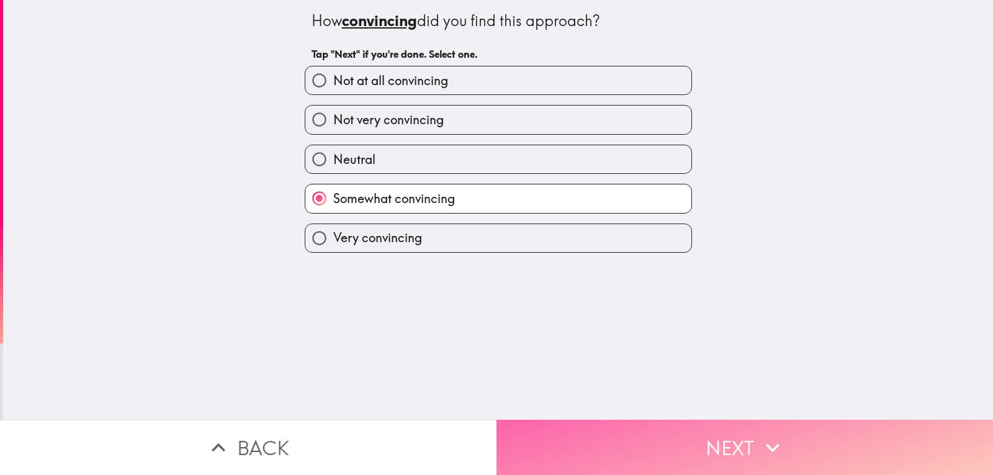
click at [694, 424] on button "Next" at bounding box center [745, 447] width 497 height 55
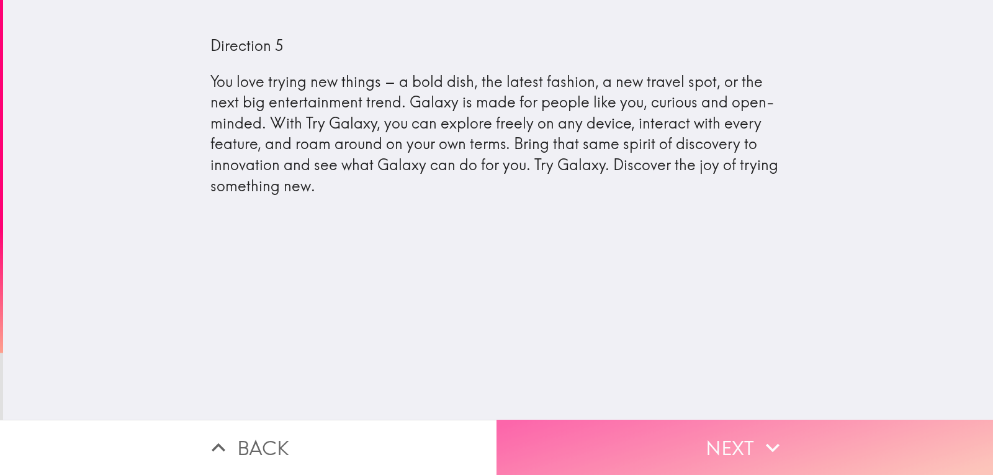
click at [700, 420] on button "Next" at bounding box center [745, 447] width 497 height 55
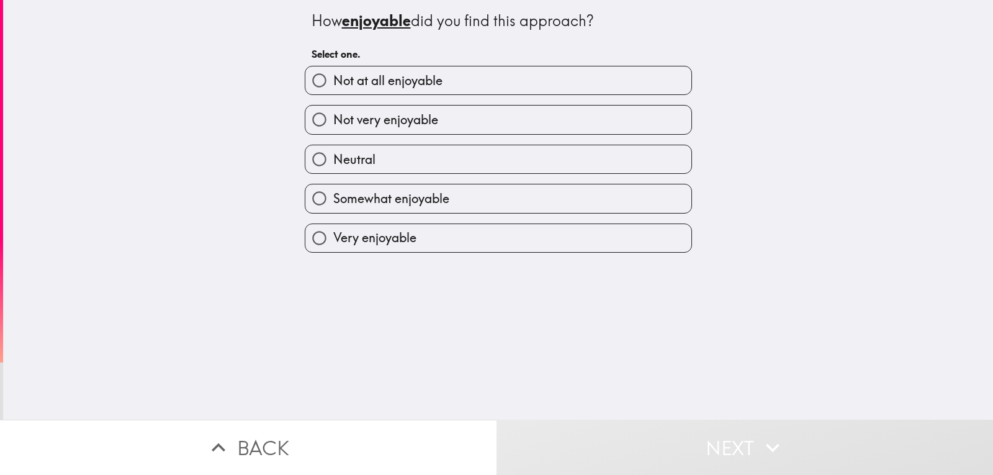
click at [394, 156] on label "Neutral" at bounding box center [498, 159] width 386 height 28
click at [333, 156] on input "Neutral" at bounding box center [319, 159] width 28 height 28
radio input "true"
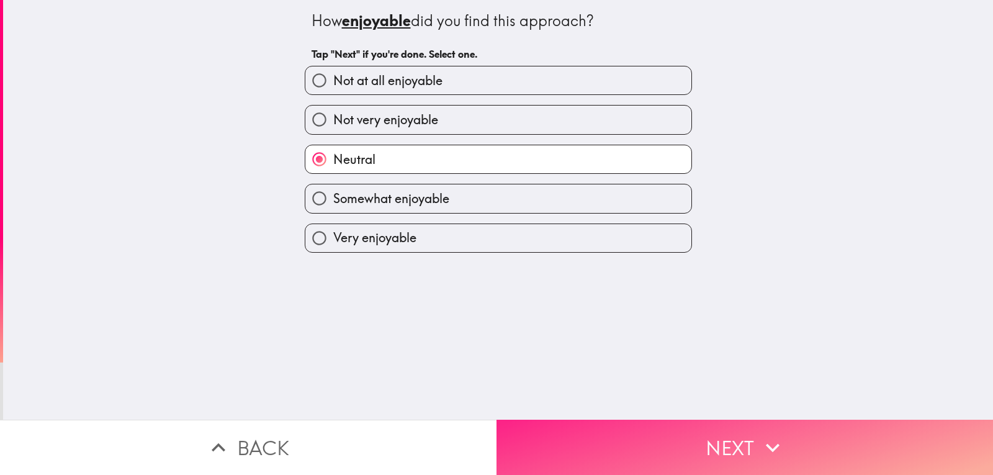
click at [687, 442] on button "Next" at bounding box center [745, 447] width 497 height 55
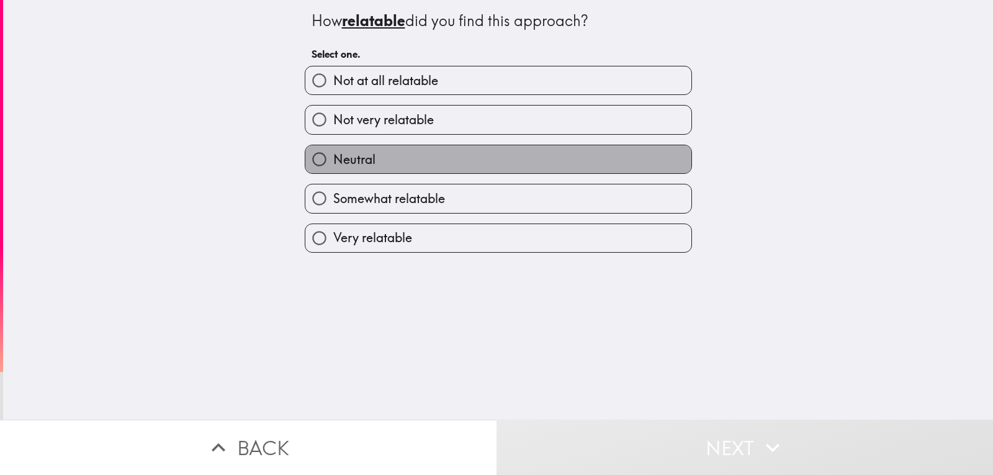
click at [425, 155] on label "Neutral" at bounding box center [498, 159] width 386 height 28
click at [333, 155] on input "Neutral" at bounding box center [319, 159] width 28 height 28
radio input "true"
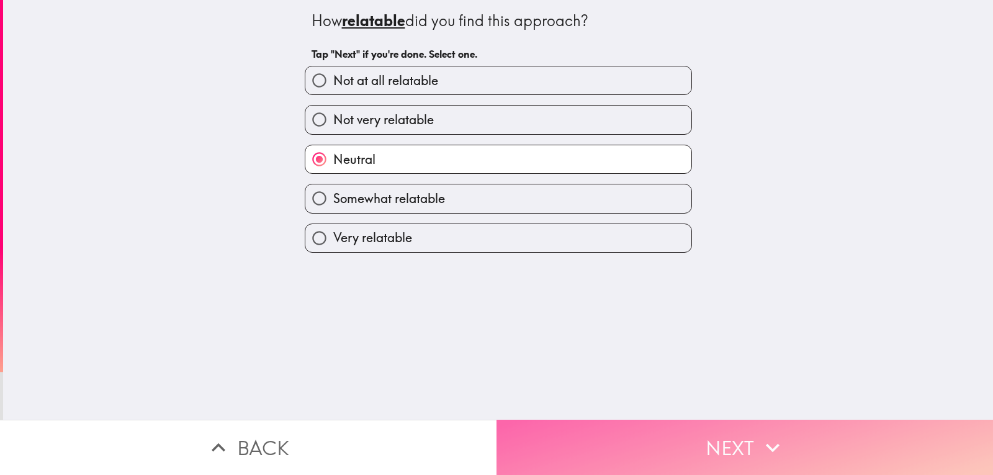
click at [645, 432] on button "Next" at bounding box center [745, 447] width 497 height 55
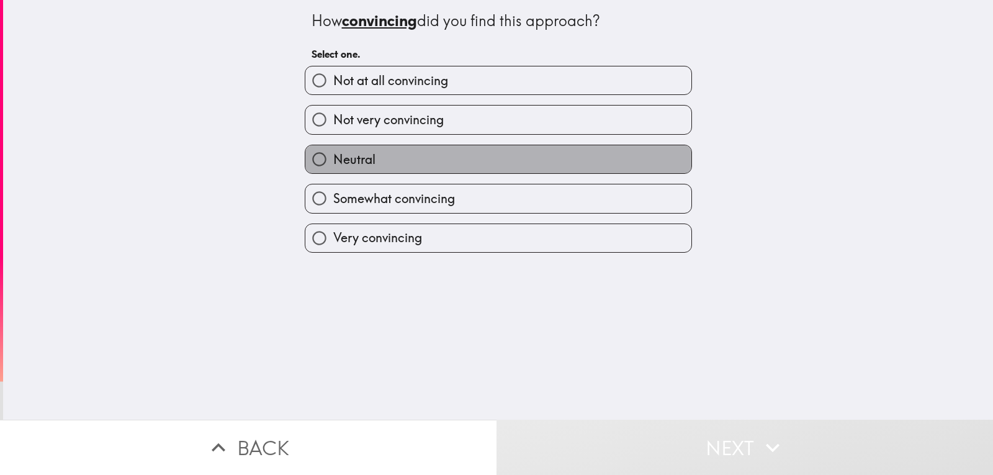
click at [416, 152] on label "Neutral" at bounding box center [498, 159] width 386 height 28
click at [333, 152] on input "Neutral" at bounding box center [319, 159] width 28 height 28
radio input "true"
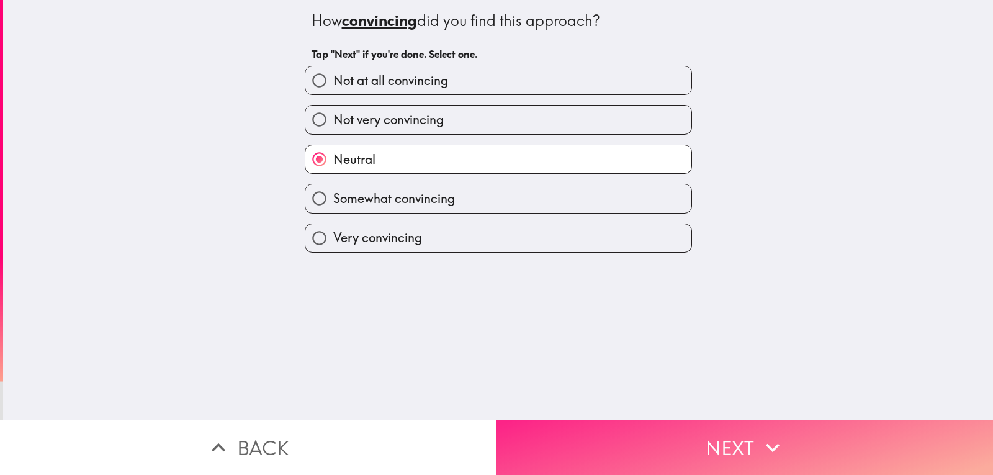
click at [652, 433] on button "Next" at bounding box center [745, 447] width 497 height 55
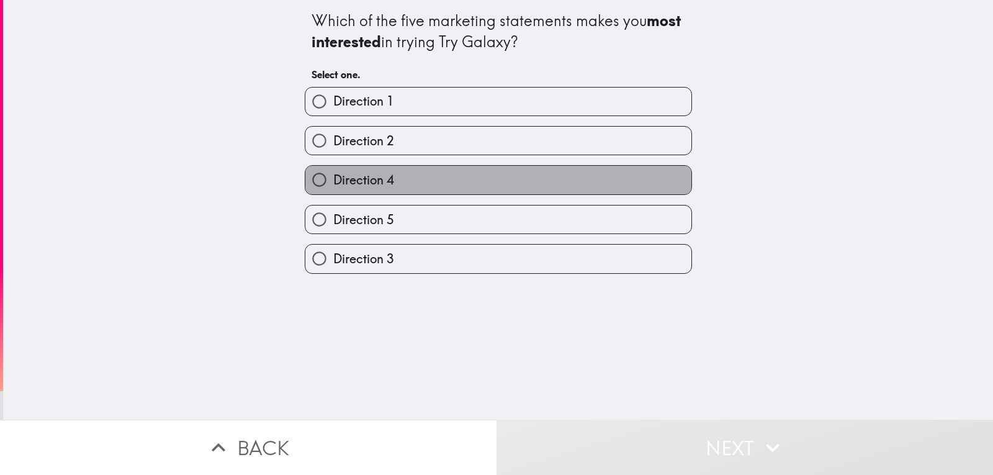
click at [363, 182] on span "Direction 4" at bounding box center [363, 179] width 61 height 17
click at [333, 182] on input "Direction 4" at bounding box center [319, 180] width 28 height 28
radio input "true"
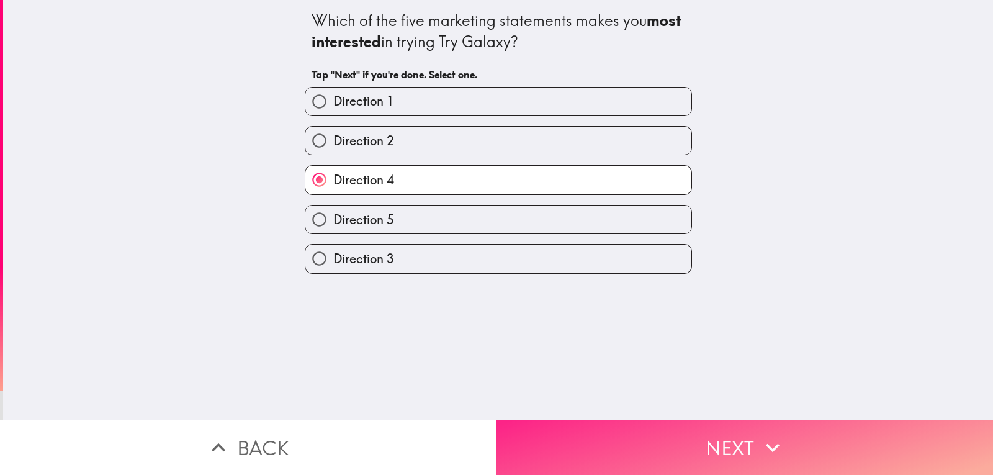
click at [688, 431] on button "Next" at bounding box center [745, 447] width 497 height 55
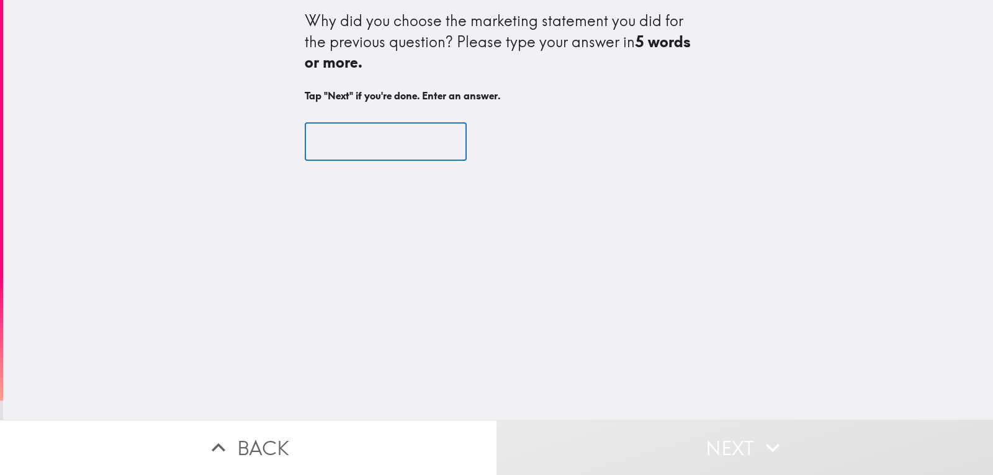
click at [348, 146] on input "text" at bounding box center [386, 141] width 162 height 38
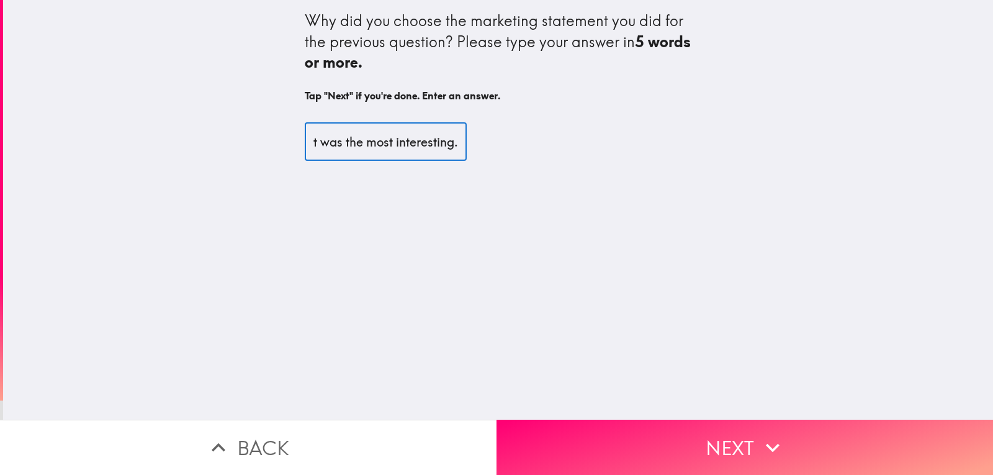
scroll to position [0, 16]
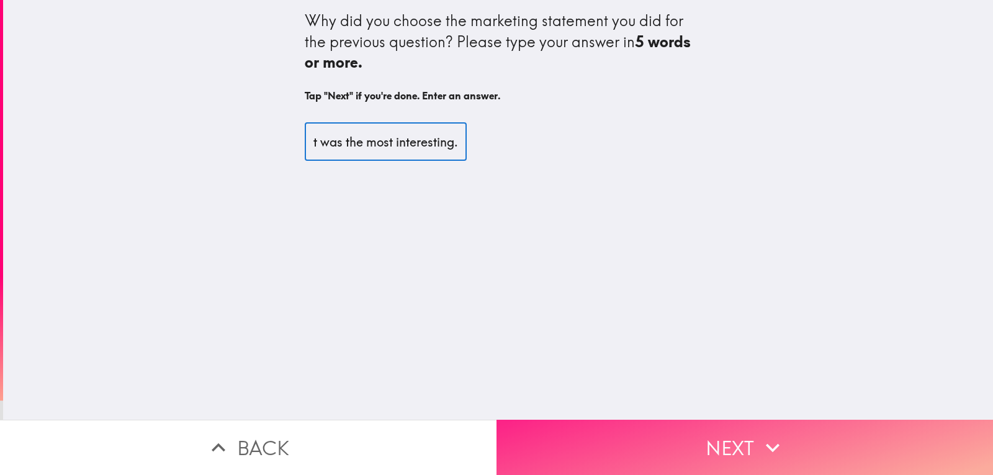
type input "It was the most interesting."
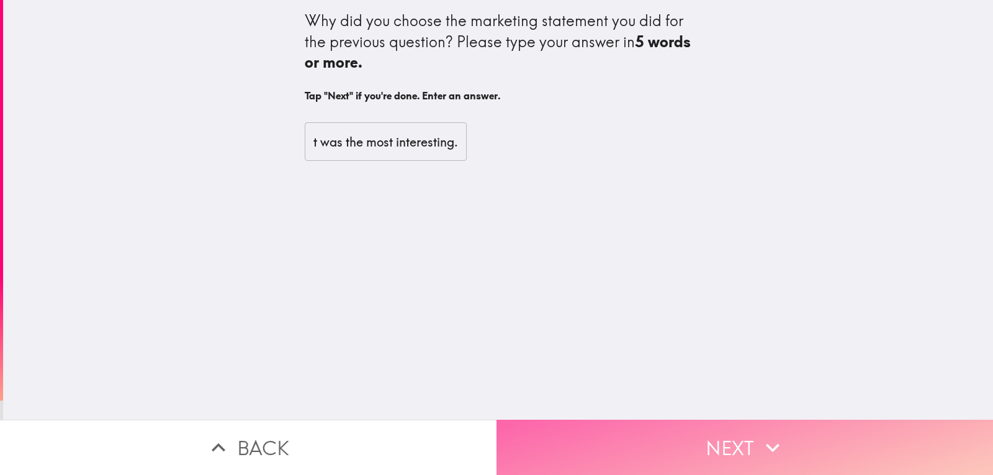
click at [713, 442] on button "Next" at bounding box center [745, 447] width 497 height 55
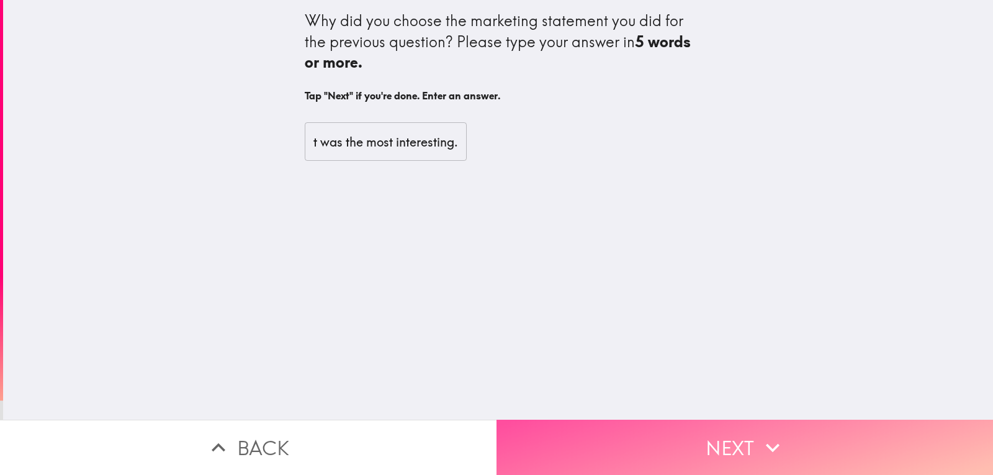
scroll to position [0, 0]
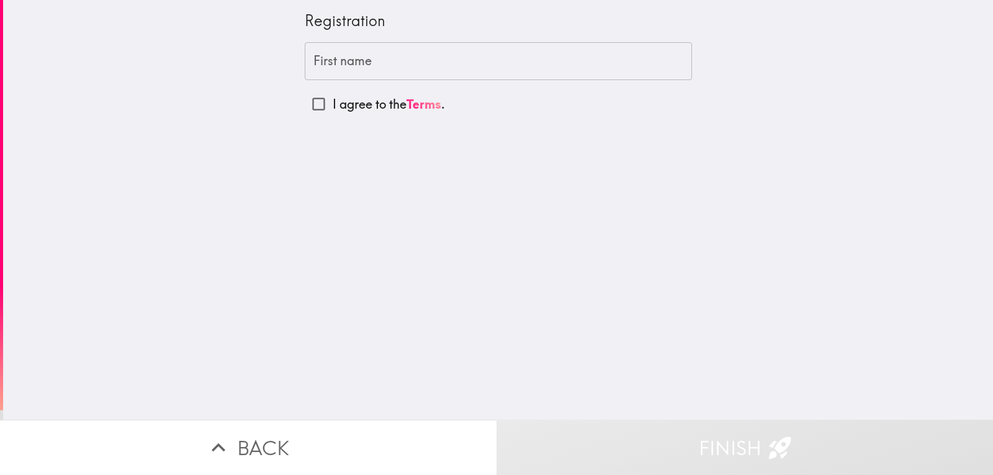
click at [347, 65] on input "First name" at bounding box center [498, 61] width 387 height 38
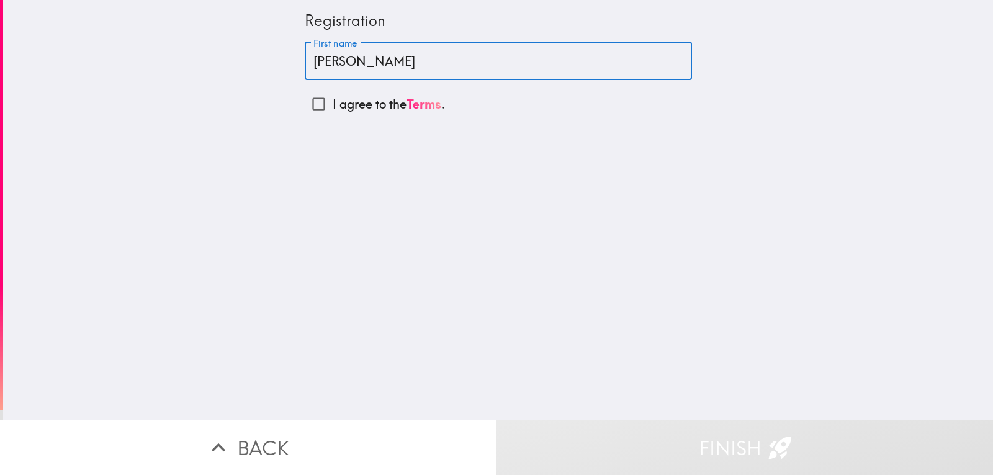
type input "[PERSON_NAME]"
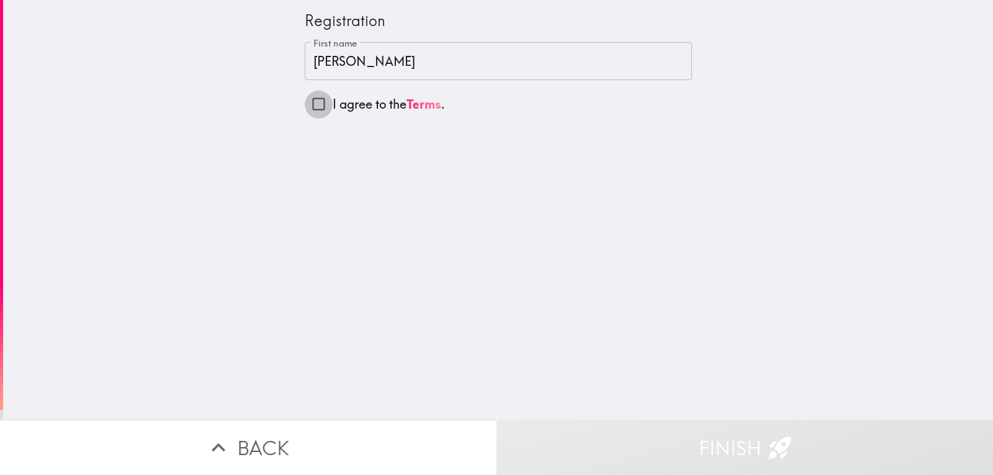
click at [307, 102] on input "I agree to the Terms ." at bounding box center [319, 104] width 28 height 28
checkbox input "true"
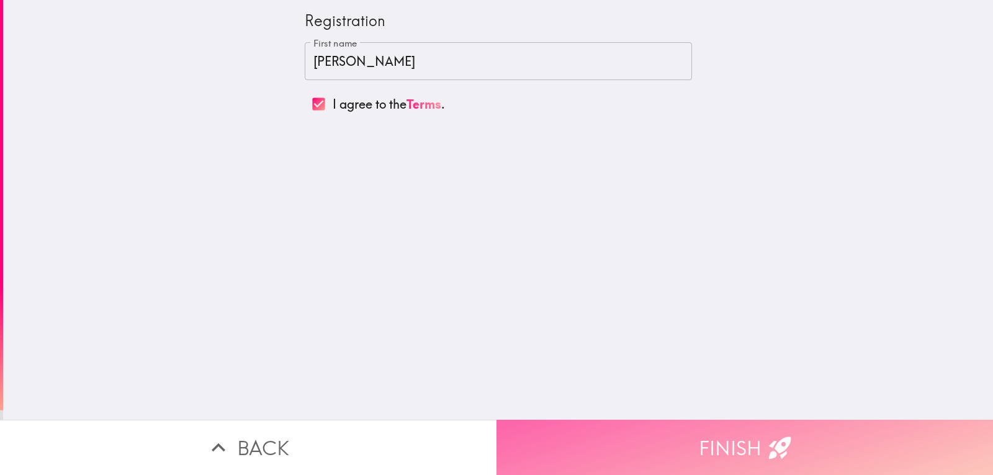
click at [718, 443] on button "Finish" at bounding box center [745, 447] width 497 height 55
